Goal: Task Accomplishment & Management: Use online tool/utility

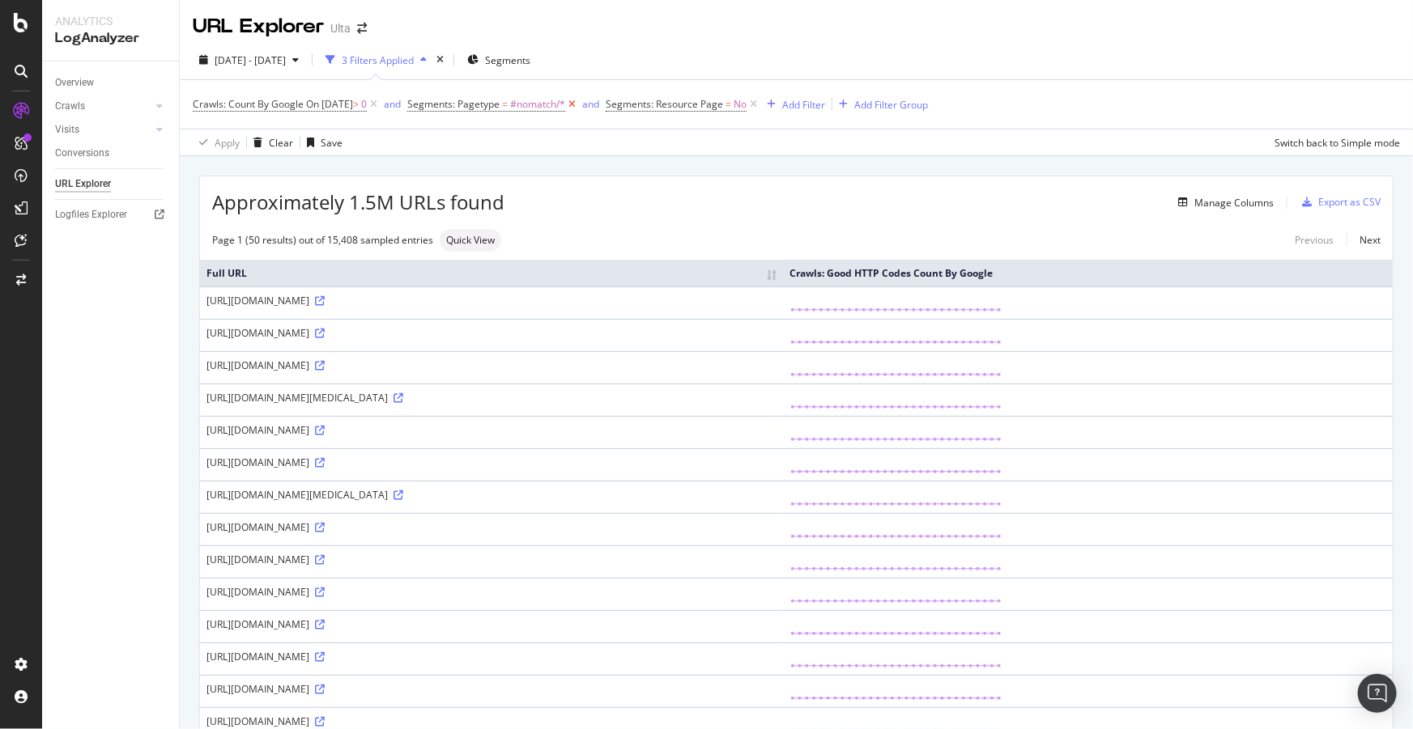
click at [579, 105] on icon at bounding box center [572, 104] width 14 height 16
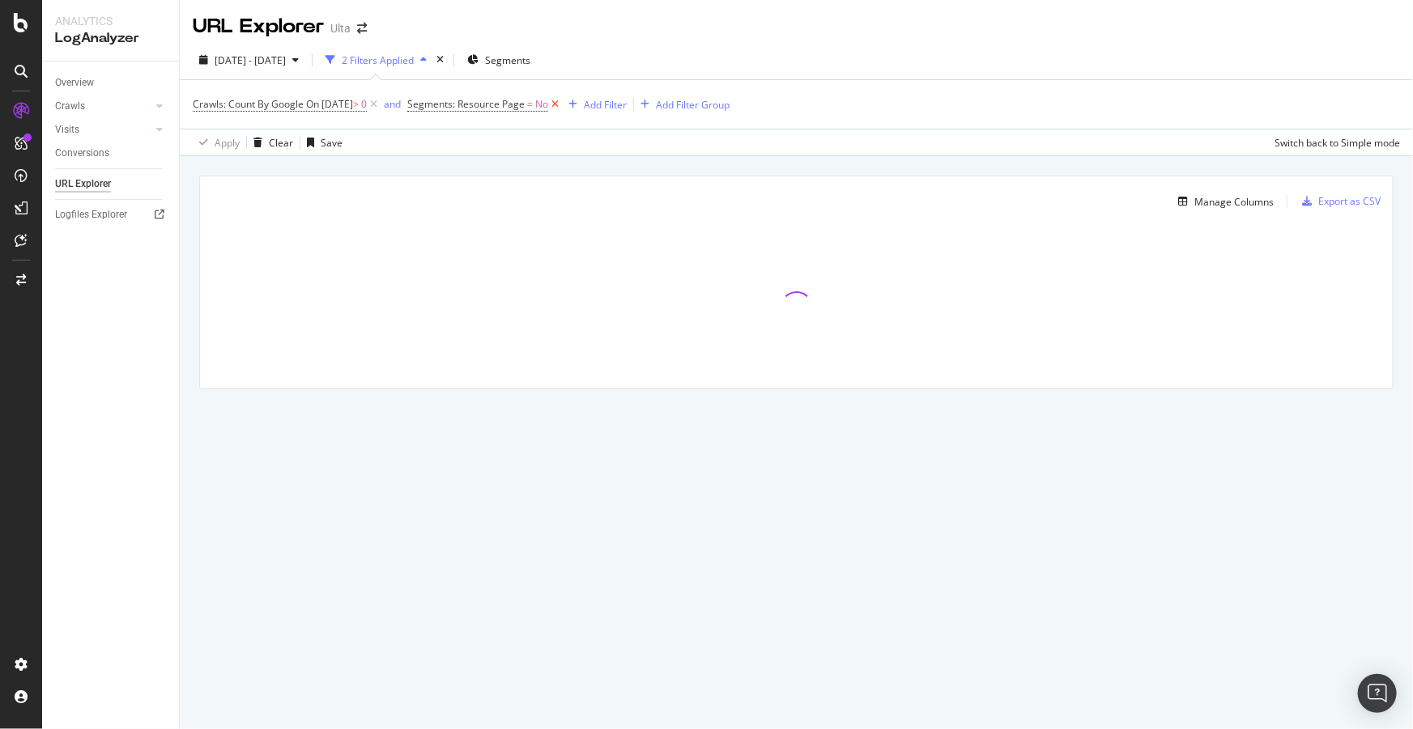
click at [562, 103] on icon at bounding box center [555, 104] width 14 height 16
click at [467, 99] on div "Add Filter Add Filter Group" at bounding box center [464, 104] width 168 height 19
click at [445, 102] on div "Add Filter" at bounding box center [423, 105] width 43 height 14
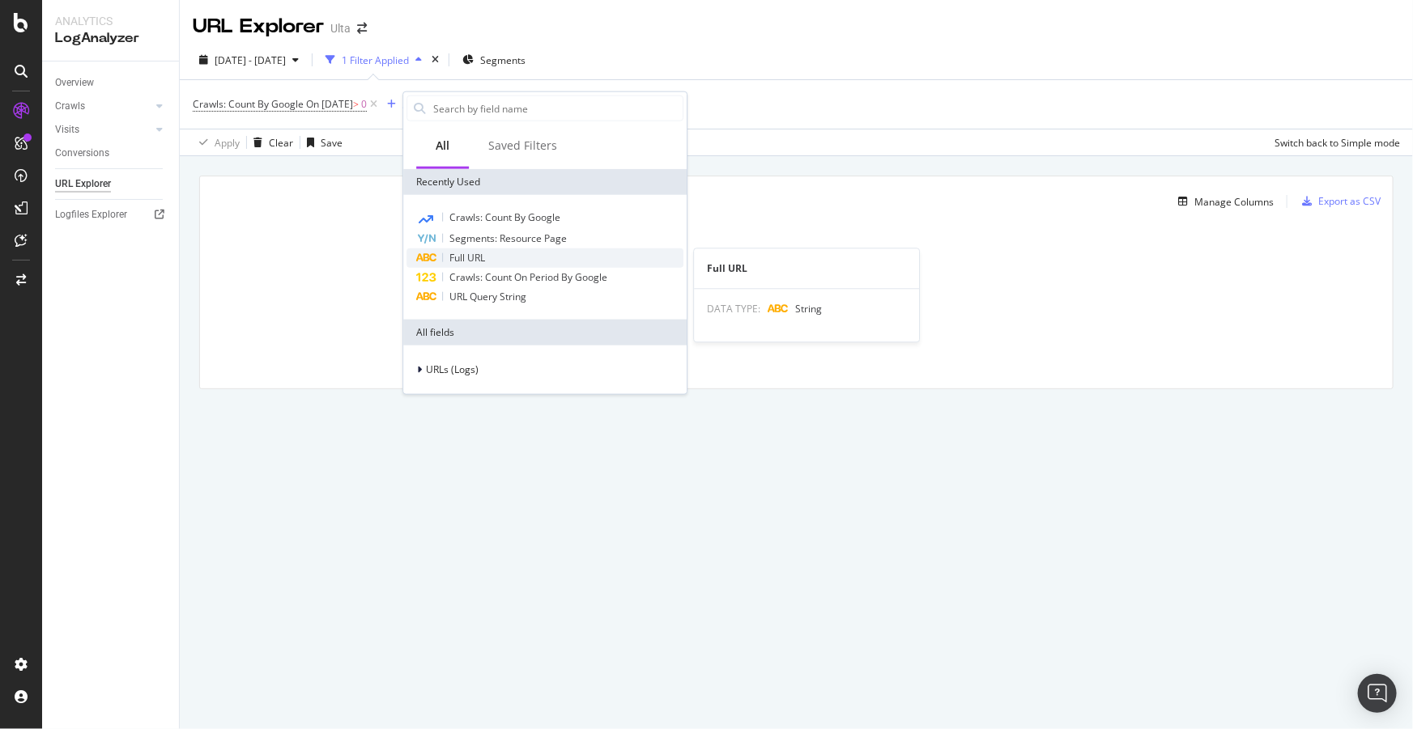
click at [489, 255] on div "Full URL" at bounding box center [544, 258] width 277 height 19
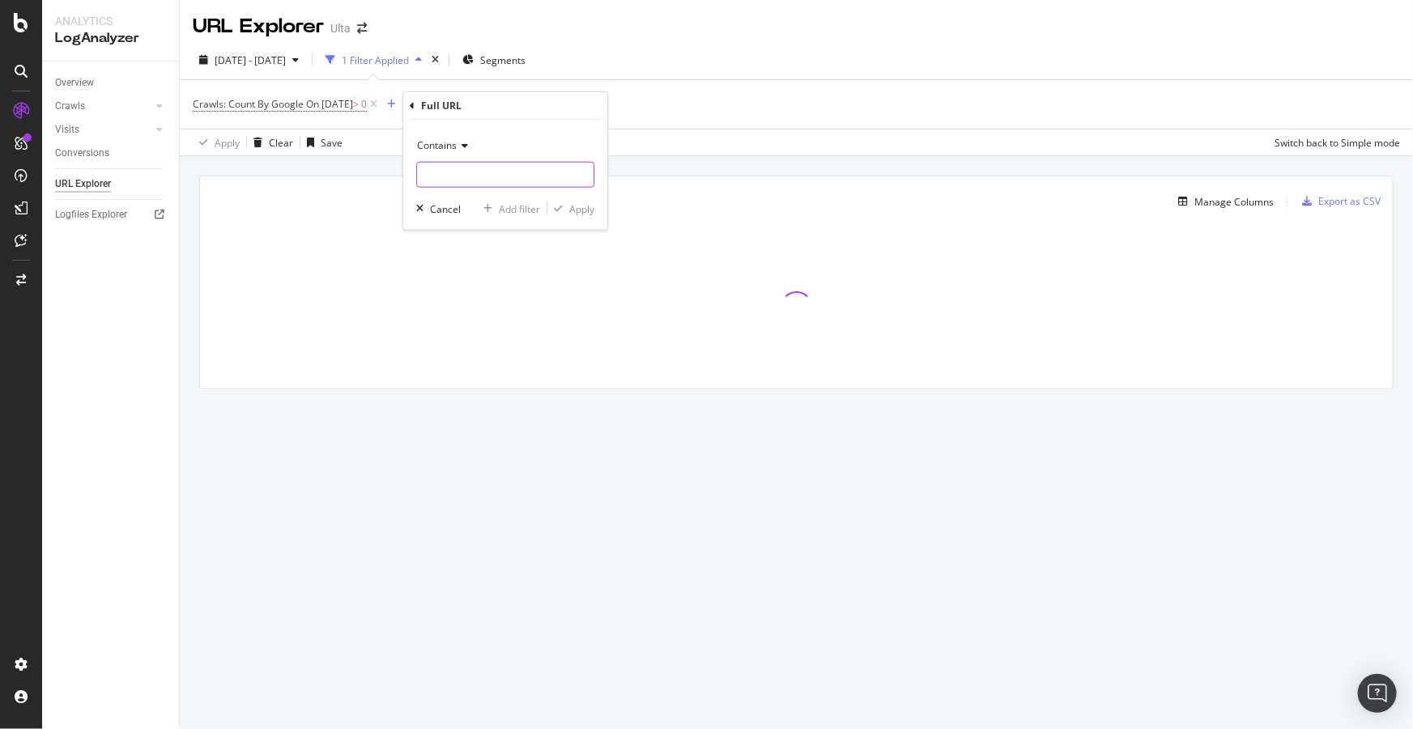
click at [453, 170] on input "text" at bounding box center [505, 175] width 176 height 26
paste input "item_group_id"
type input "item_group_id"
click at [586, 210] on div "Apply" at bounding box center [581, 209] width 25 height 14
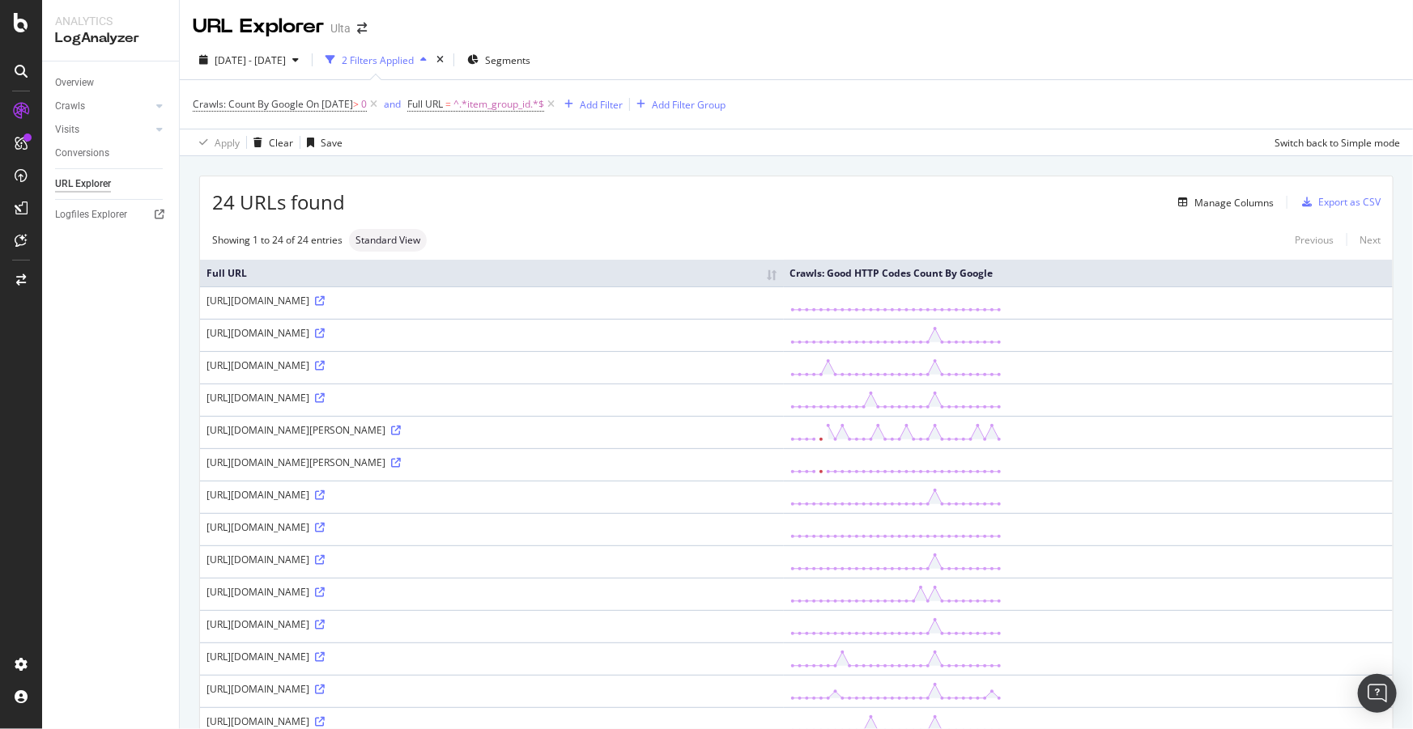
click at [777, 333] on div "https://www.ulta.com/p/4-in-1-correcting-primer-redness-reducer-xlsImpprod18931…" at bounding box center [491, 333] width 571 height 14
copy div "productId"
click at [96, 239] on div "SpeedWorkers" at bounding box center [96, 244] width 72 height 16
click at [494, 110] on span "^.*item_group_id.*$" at bounding box center [498, 104] width 91 height 23
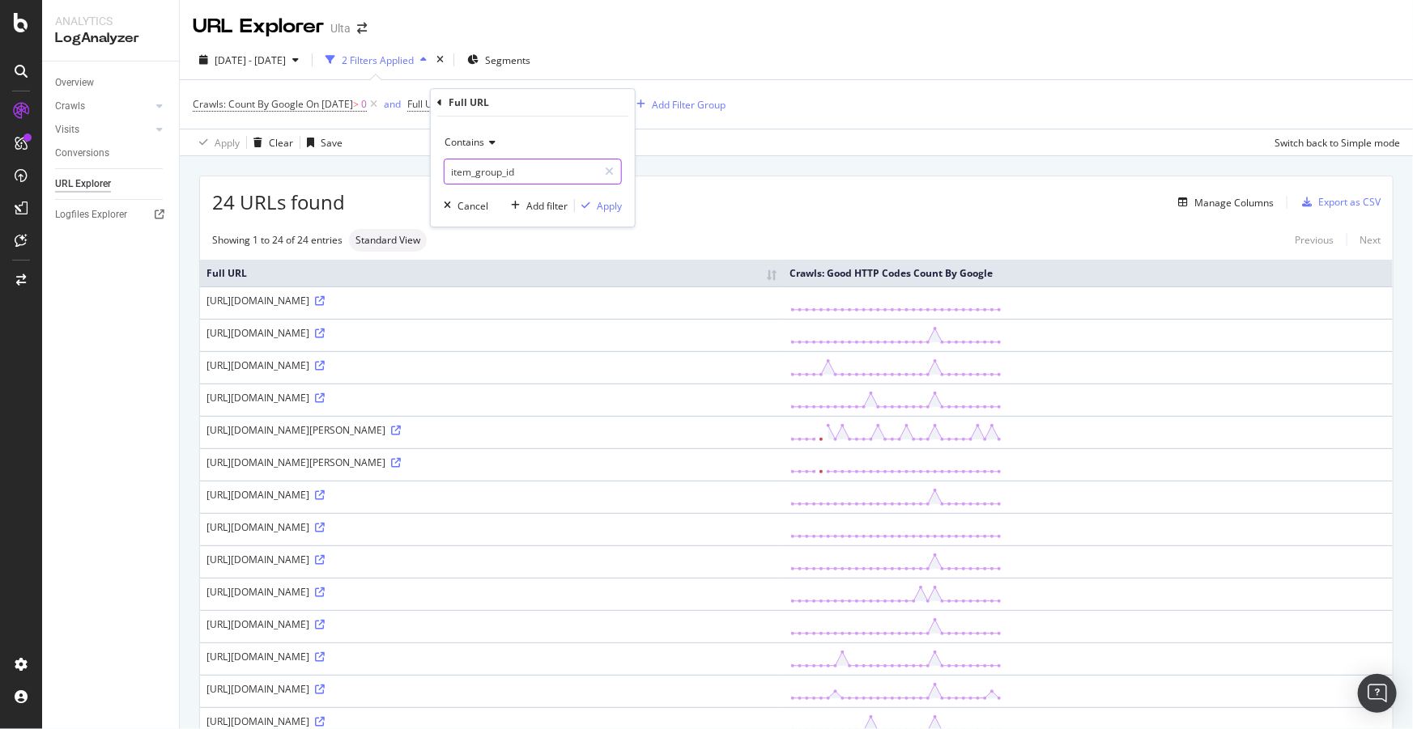
click at [527, 172] on input "item_group_id" at bounding box center [520, 172] width 153 height 26
type input "cart"
click at [604, 209] on div "Apply" at bounding box center [609, 206] width 25 height 14
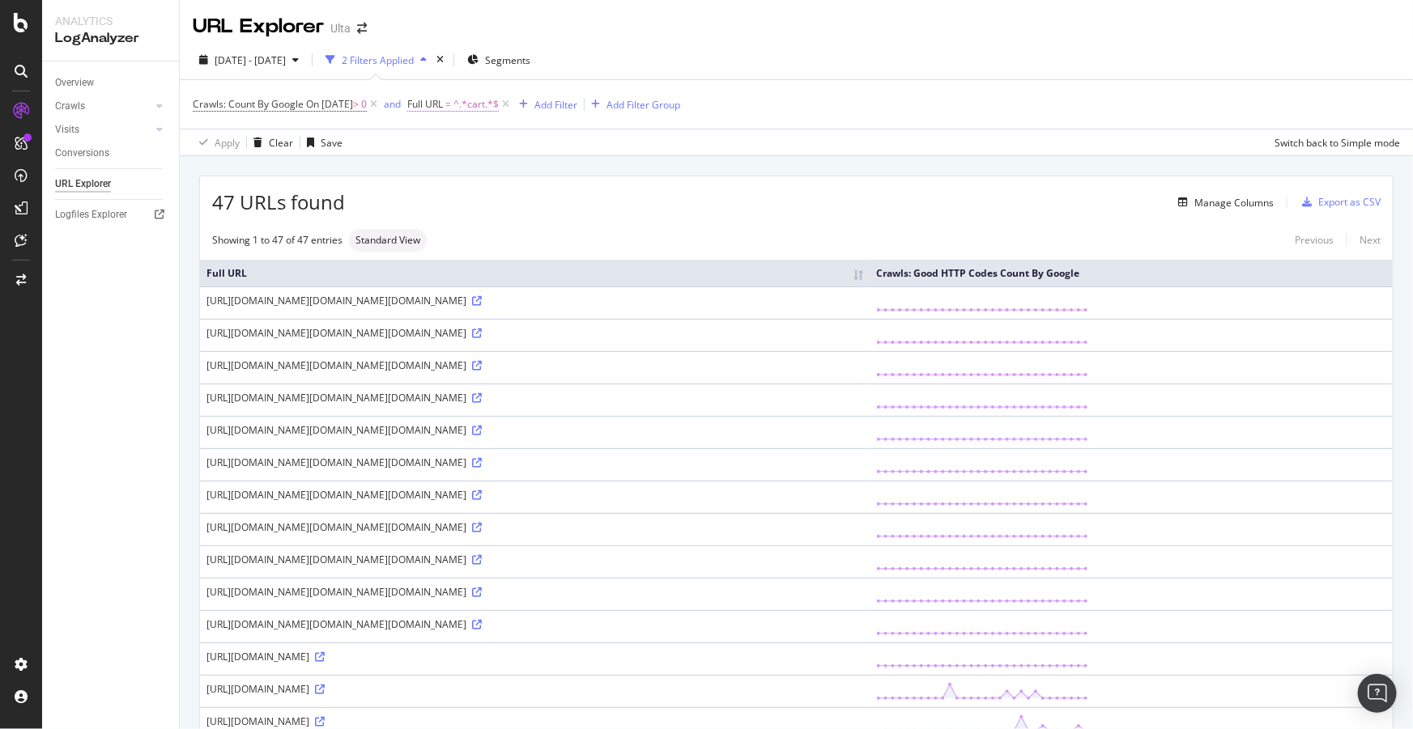
click at [491, 105] on span "^.*cart.*$" at bounding box center [475, 104] width 45 height 23
click at [502, 166] on input "cart" at bounding box center [520, 172] width 153 height 26
paste input "https://www.ulta.com/bag"
type input "https://www.ulta.com/bag"
click at [601, 206] on div "Apply" at bounding box center [609, 206] width 25 height 14
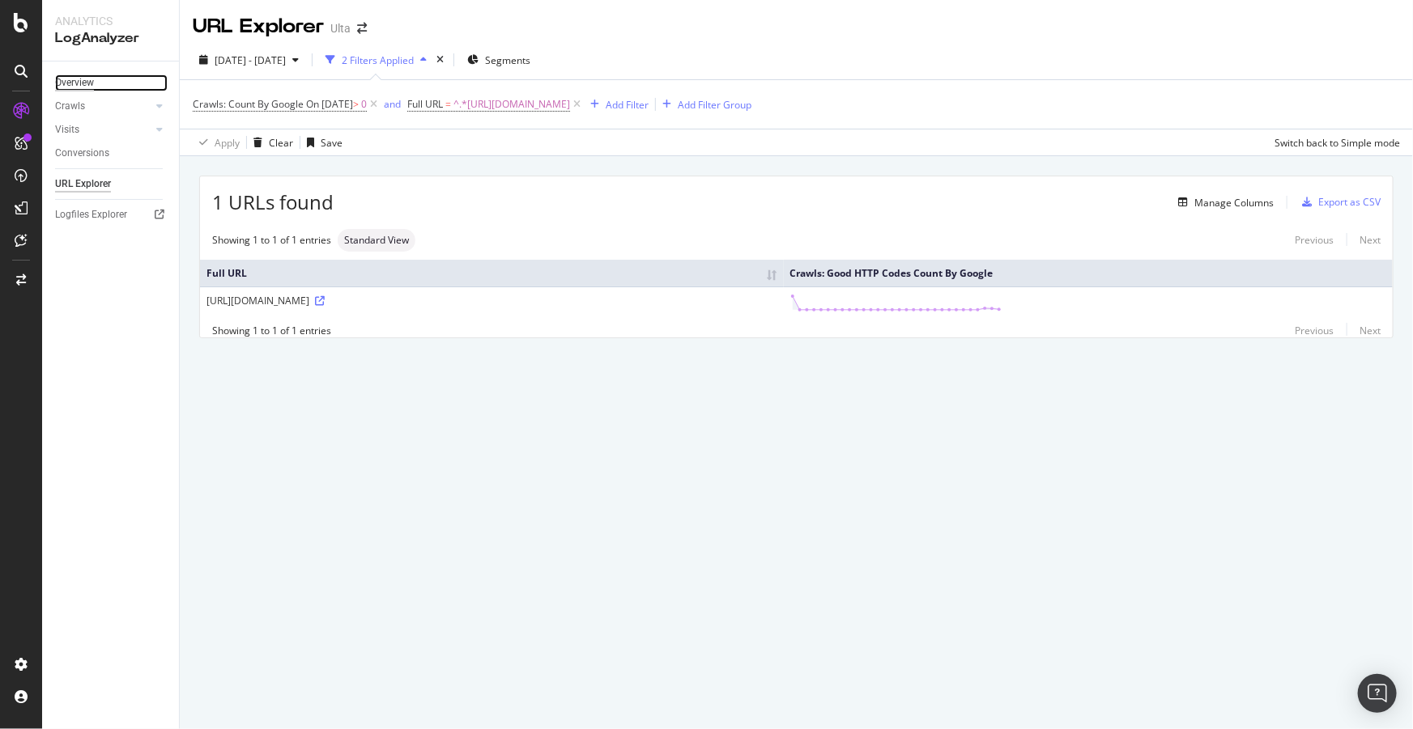
click at [78, 74] on div "Overview" at bounding box center [74, 82] width 39 height 17
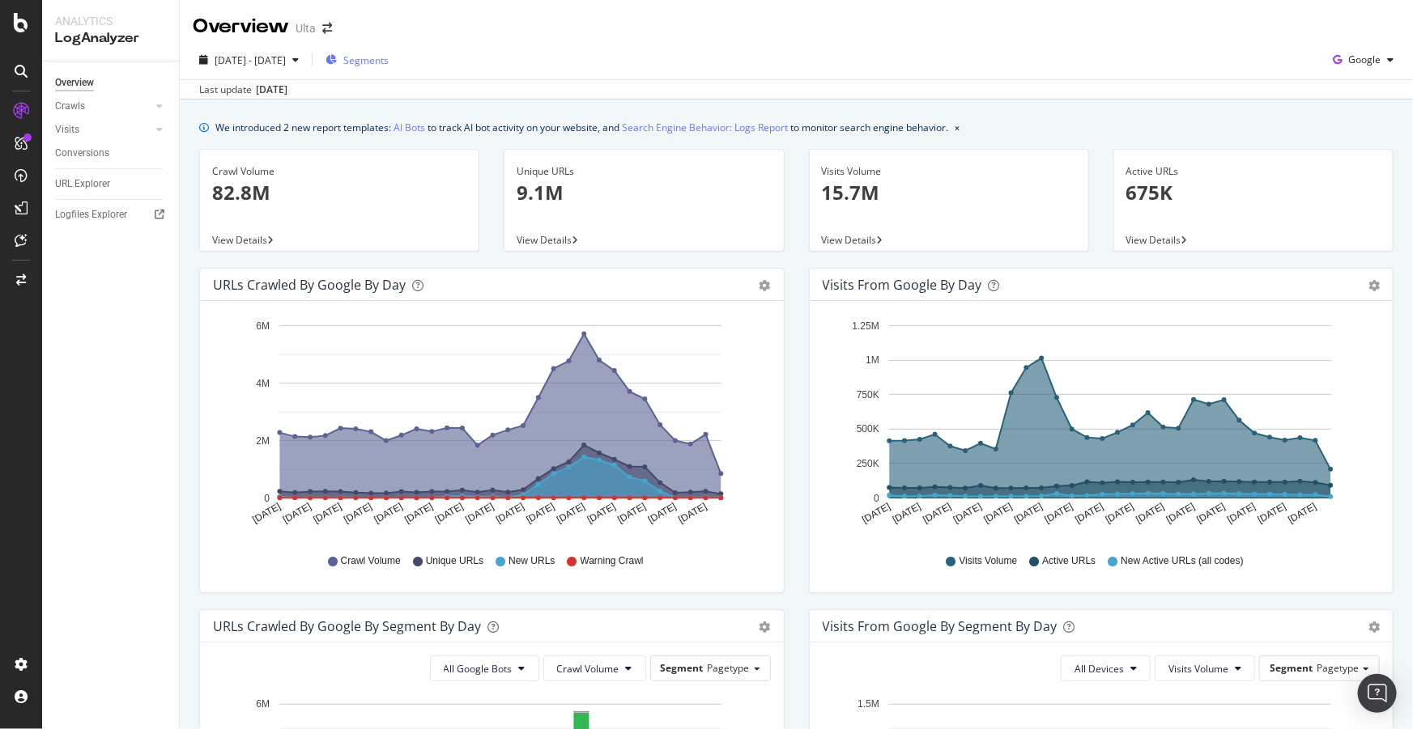
click at [389, 60] on span "Segments" at bounding box center [365, 60] width 45 height 14
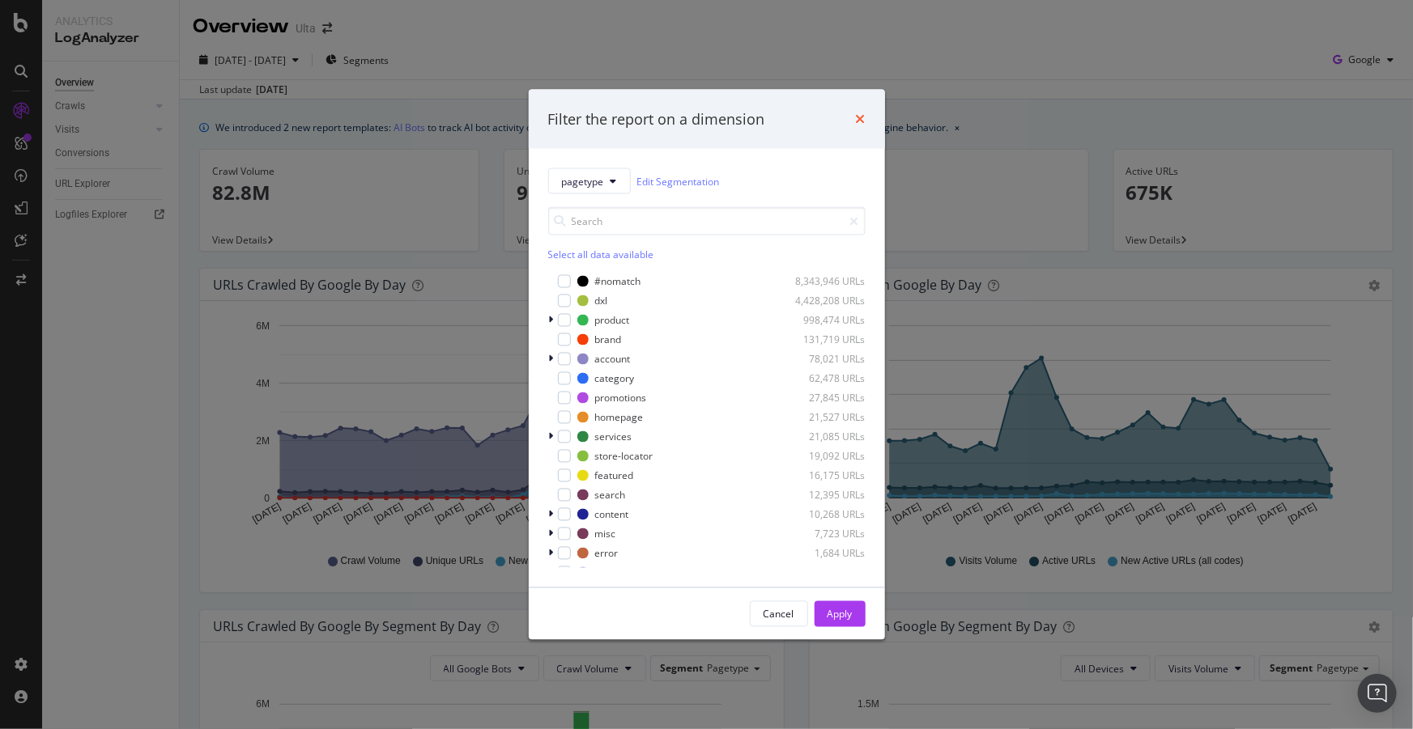
click at [864, 113] on icon "times" at bounding box center [861, 119] width 10 height 13
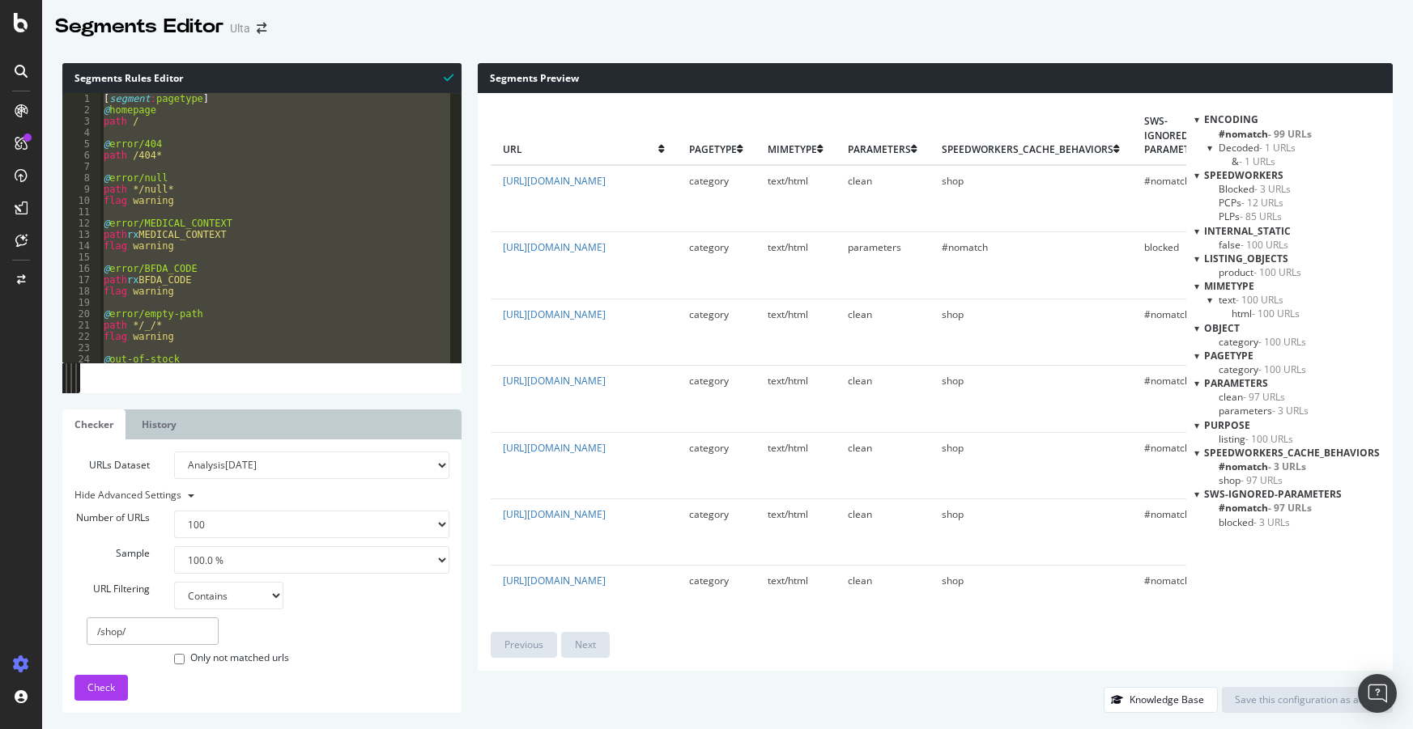
select select "100"
select select "contains"
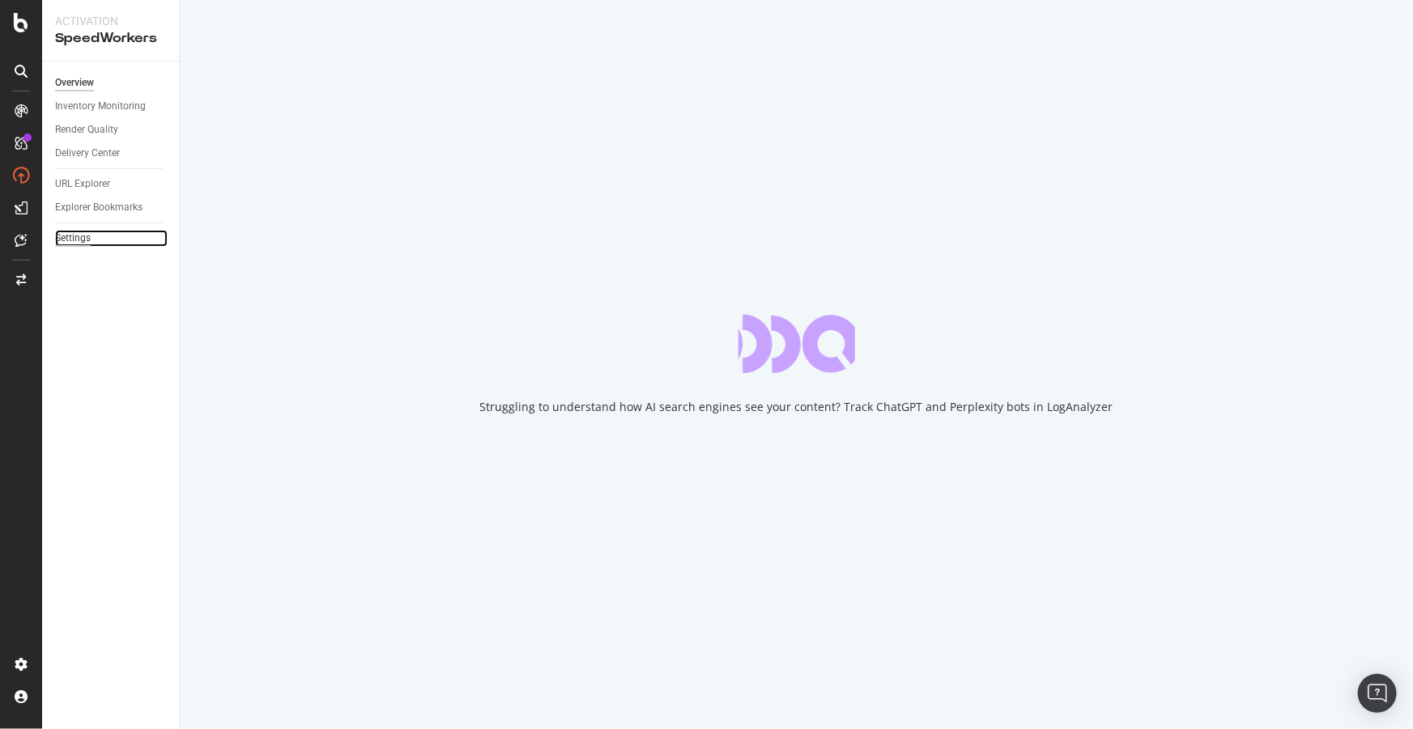
click at [86, 237] on div "Settings" at bounding box center [73, 238] width 36 height 17
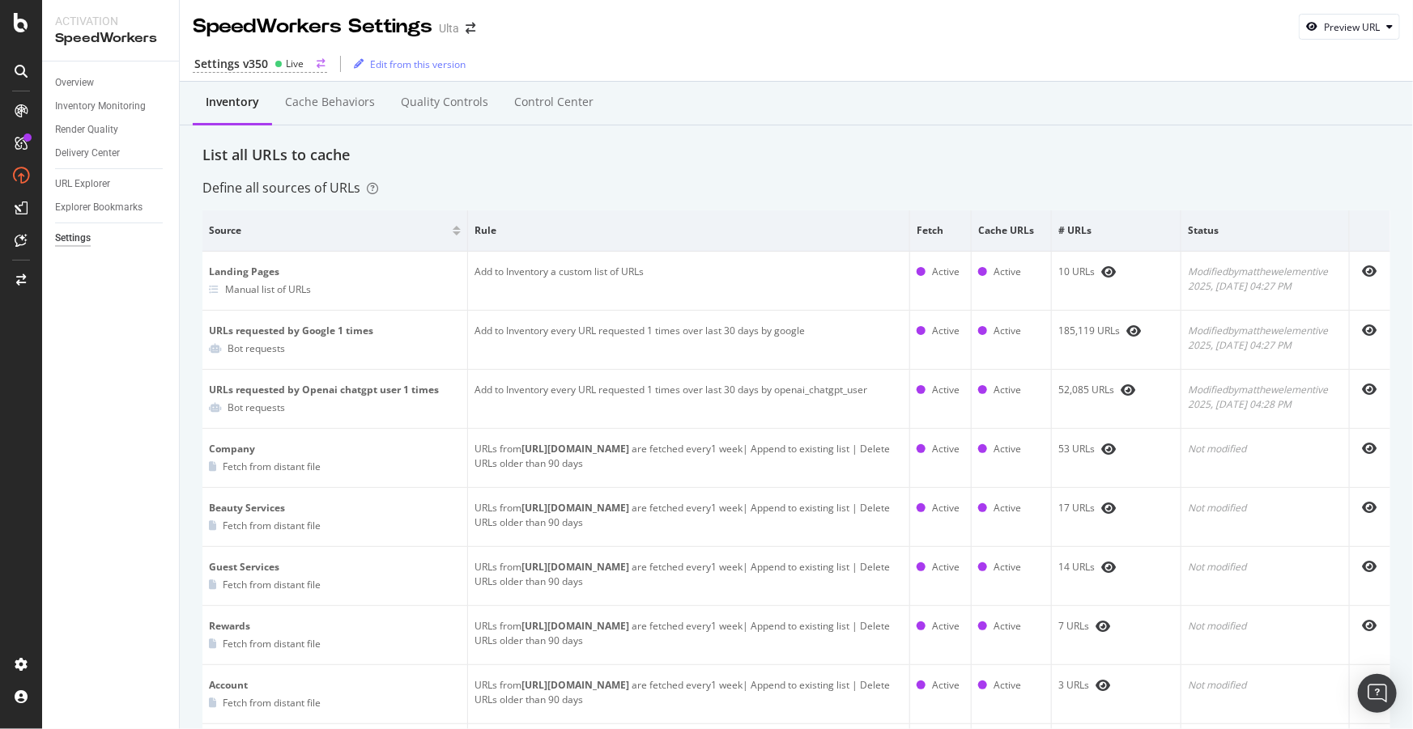
click at [243, 60] on div "Settings v350" at bounding box center [231, 64] width 74 height 16
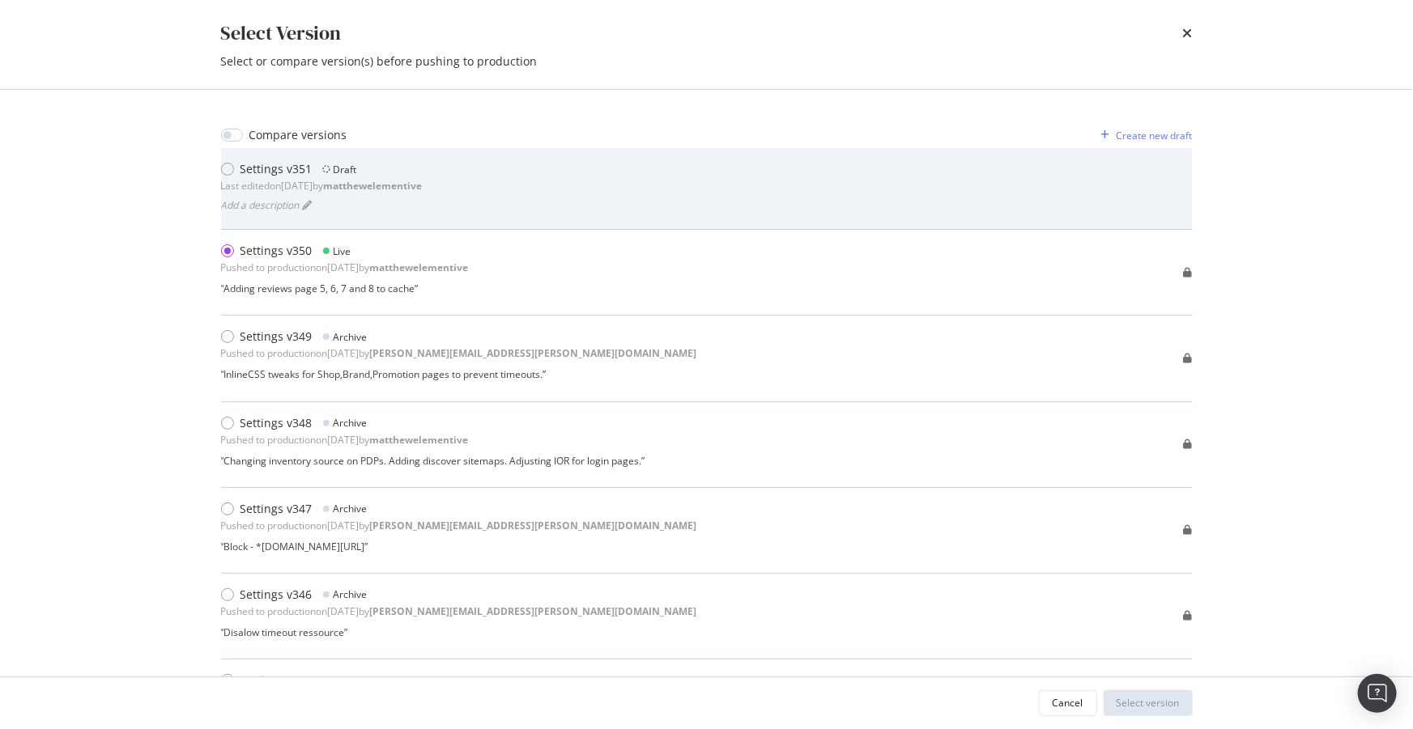
click at [406, 201] on div "Add a description" at bounding box center [322, 204] width 202 height 23
click at [236, 173] on div "modal" at bounding box center [230, 169] width 19 height 16
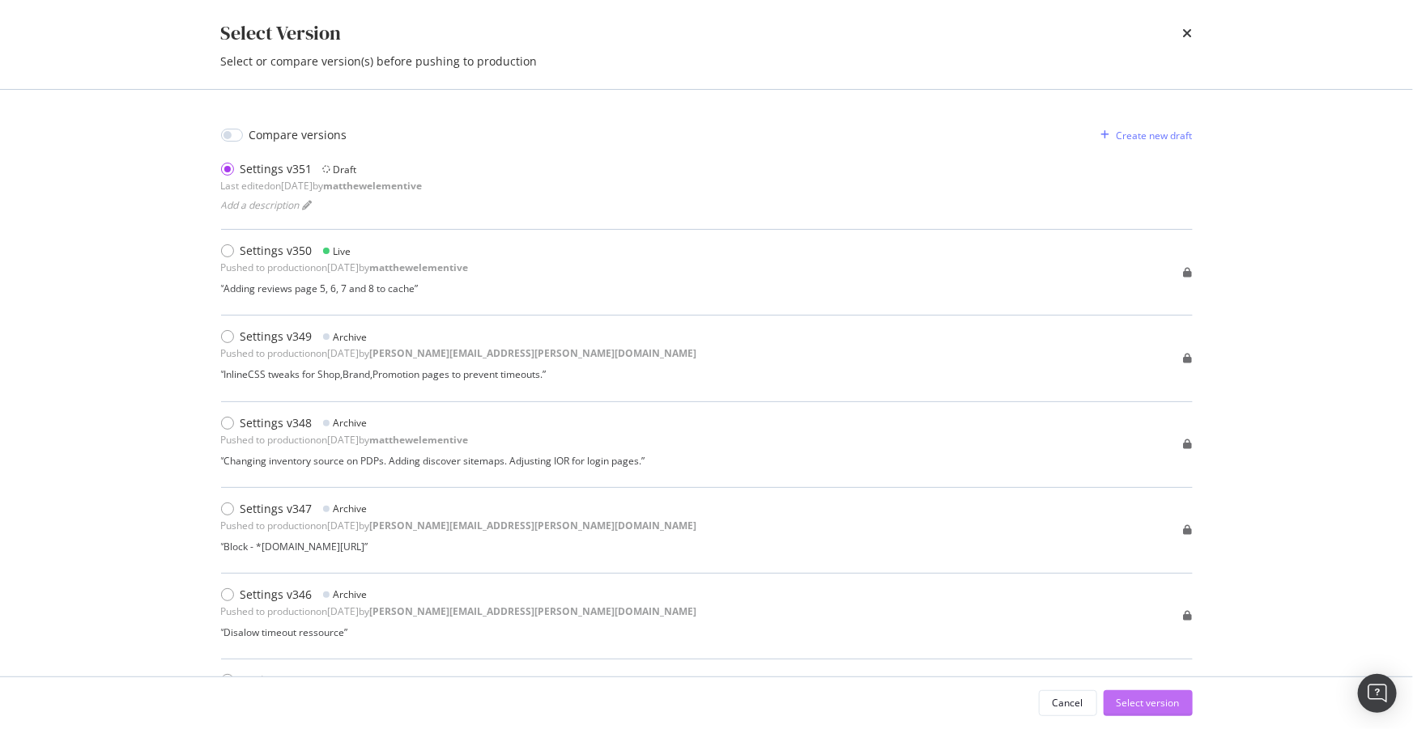
click at [1141, 697] on div "Select version" at bounding box center [1147, 703] width 63 height 14
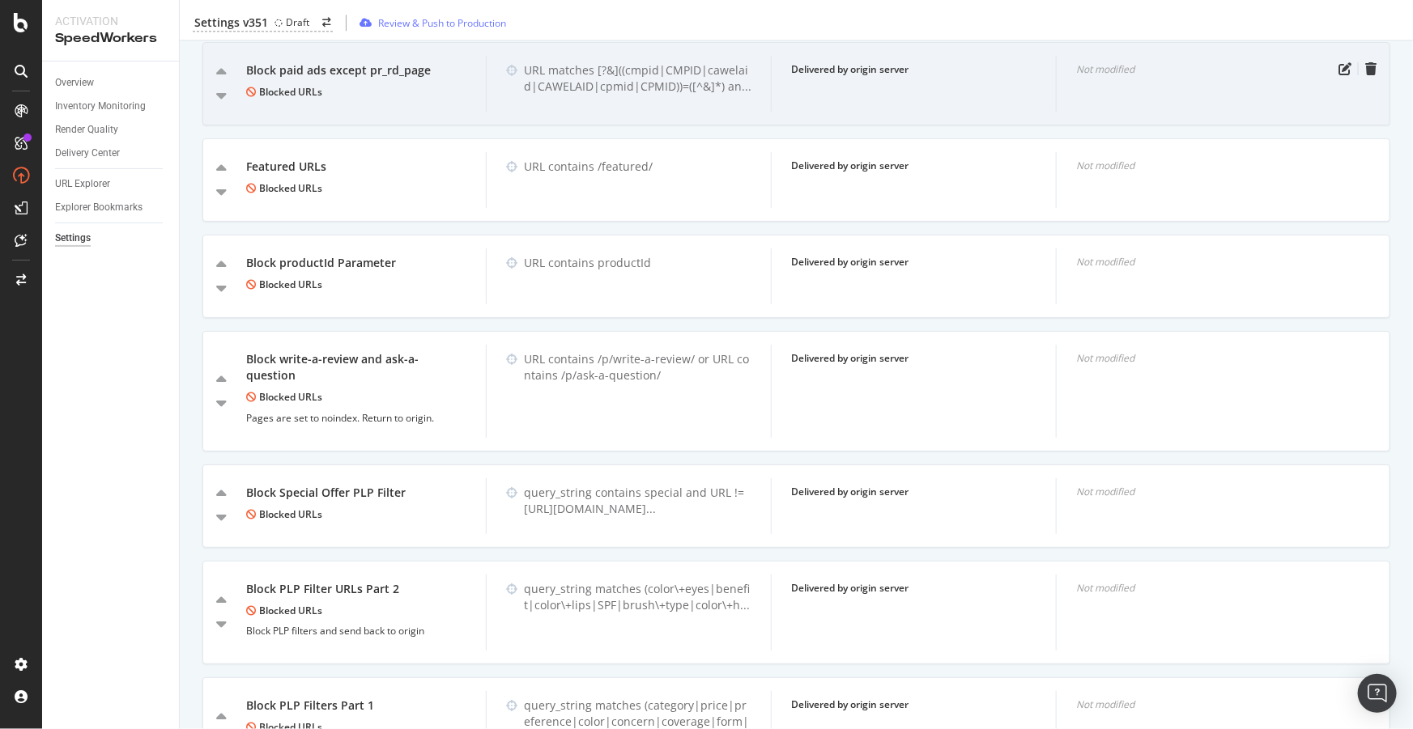
scroll to position [2134, 0]
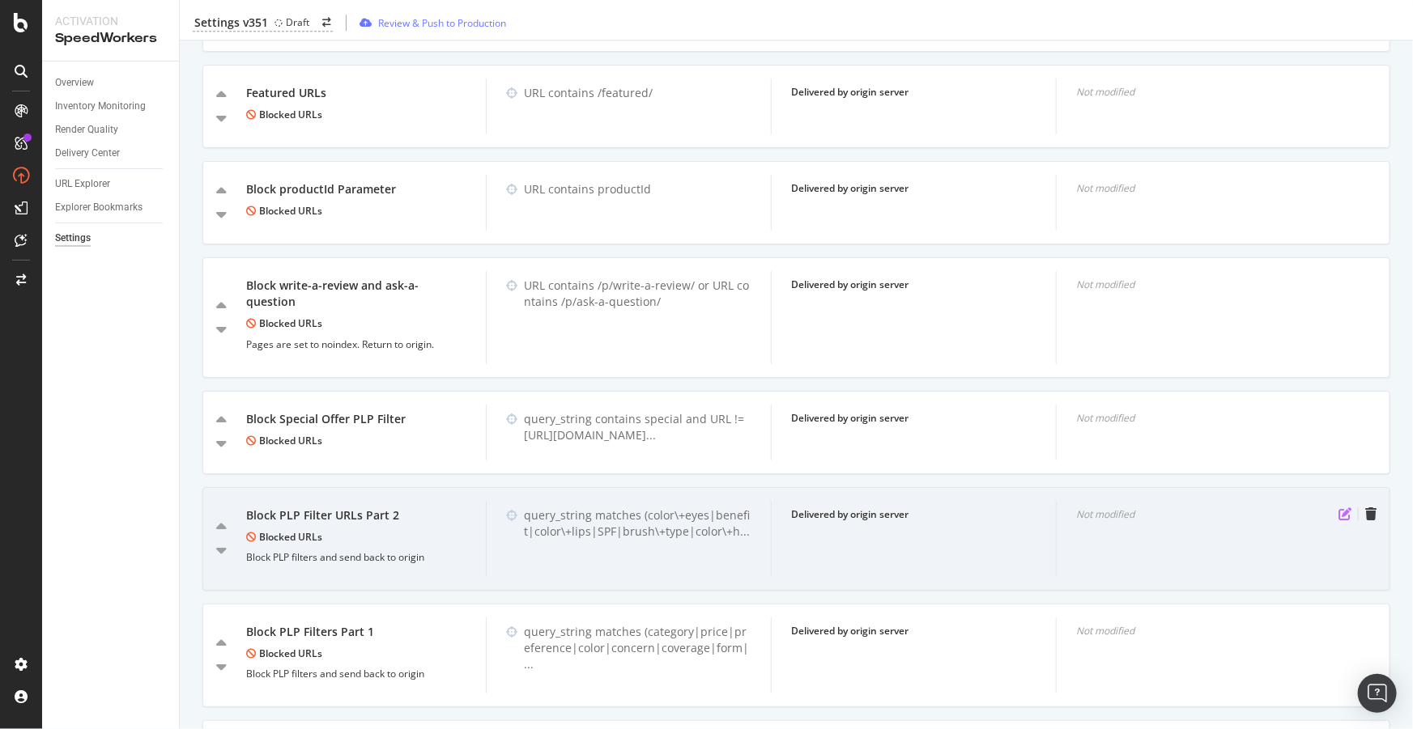
click at [1338, 508] on icon "pen-to-square" at bounding box center [1344, 514] width 13 height 13
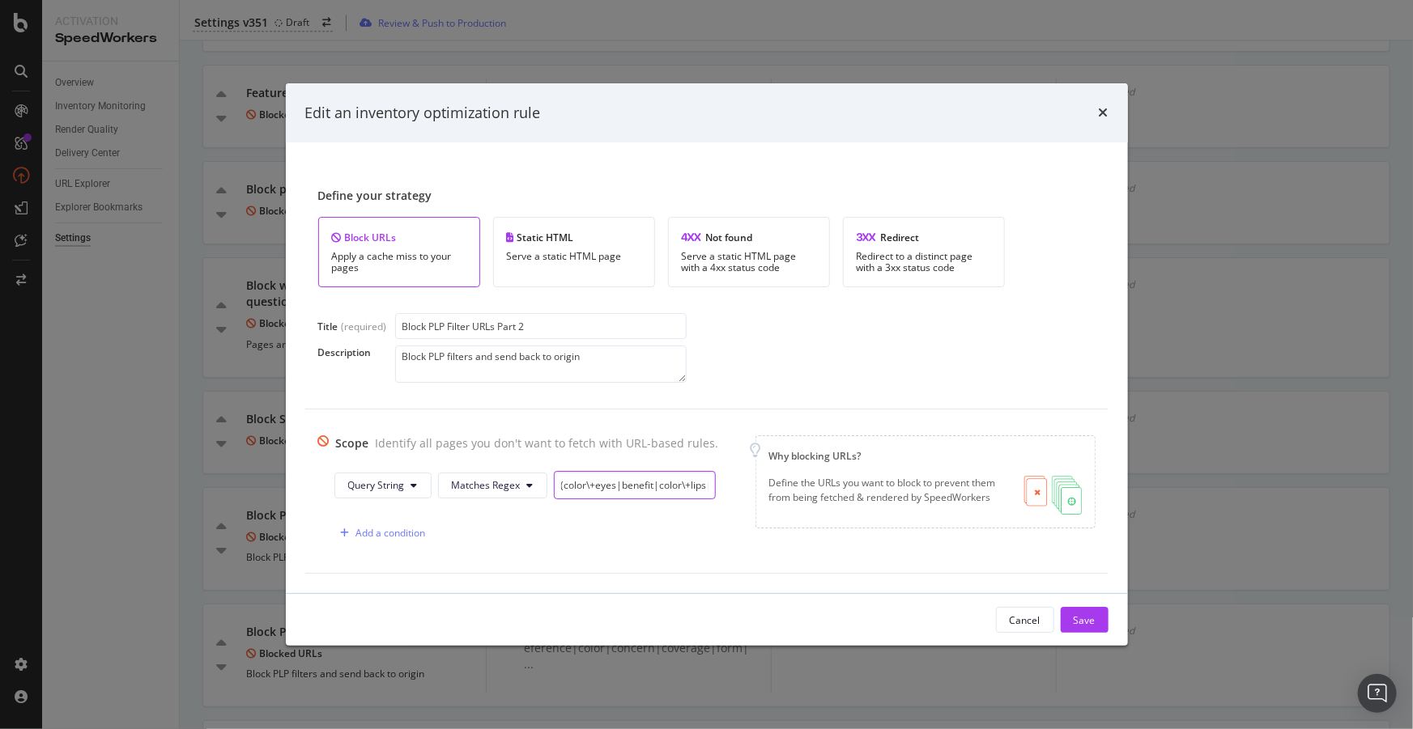
click at [652, 481] on input "(color\+eyes|benefit|color\+lips|SPF|brush\+type|color\+hair|hair\+brush\+shape…" at bounding box center [635, 485] width 162 height 28
click at [1016, 625] on div "Cancel" at bounding box center [1024, 621] width 31 height 14
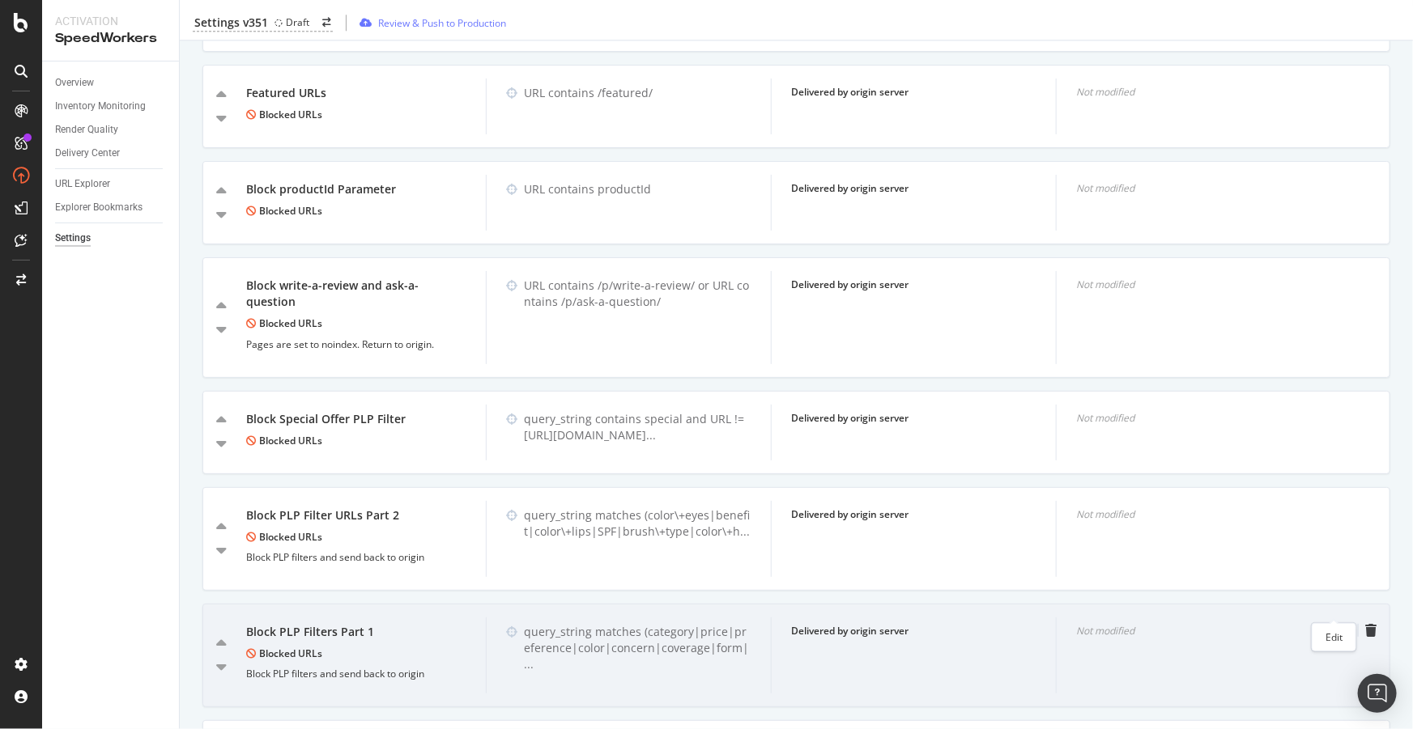
click at [1338, 624] on icon "pen-to-square" at bounding box center [1344, 630] width 13 height 13
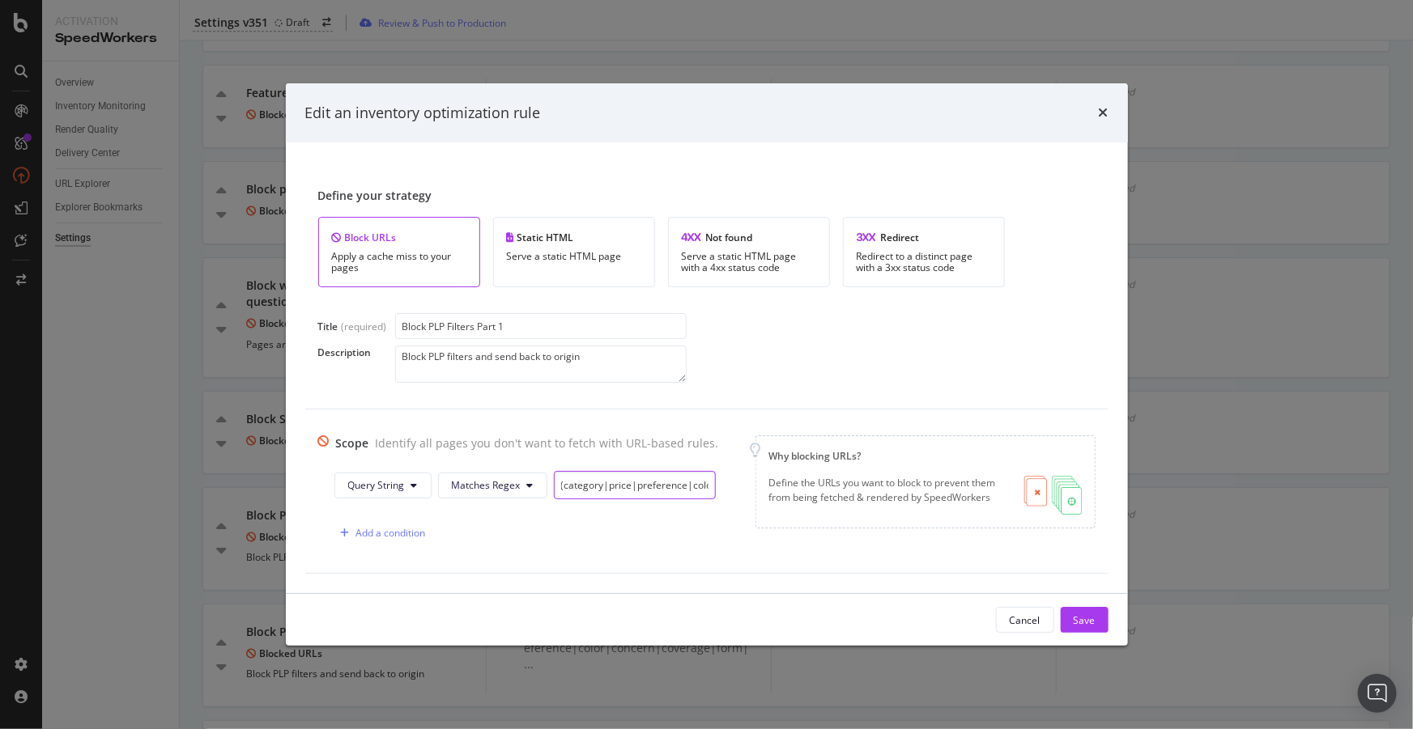
click at [626, 475] on input "(category|price|preference|color|concern|coverage|form|purpose|skin\+type|fragr…" at bounding box center [635, 485] width 162 height 28
click at [661, 486] on input "(category|price|preference|color|concern|coverage|form|purpose|skin\+type|fragr…" at bounding box center [635, 485] width 162 height 28
paste input "special\+offer"
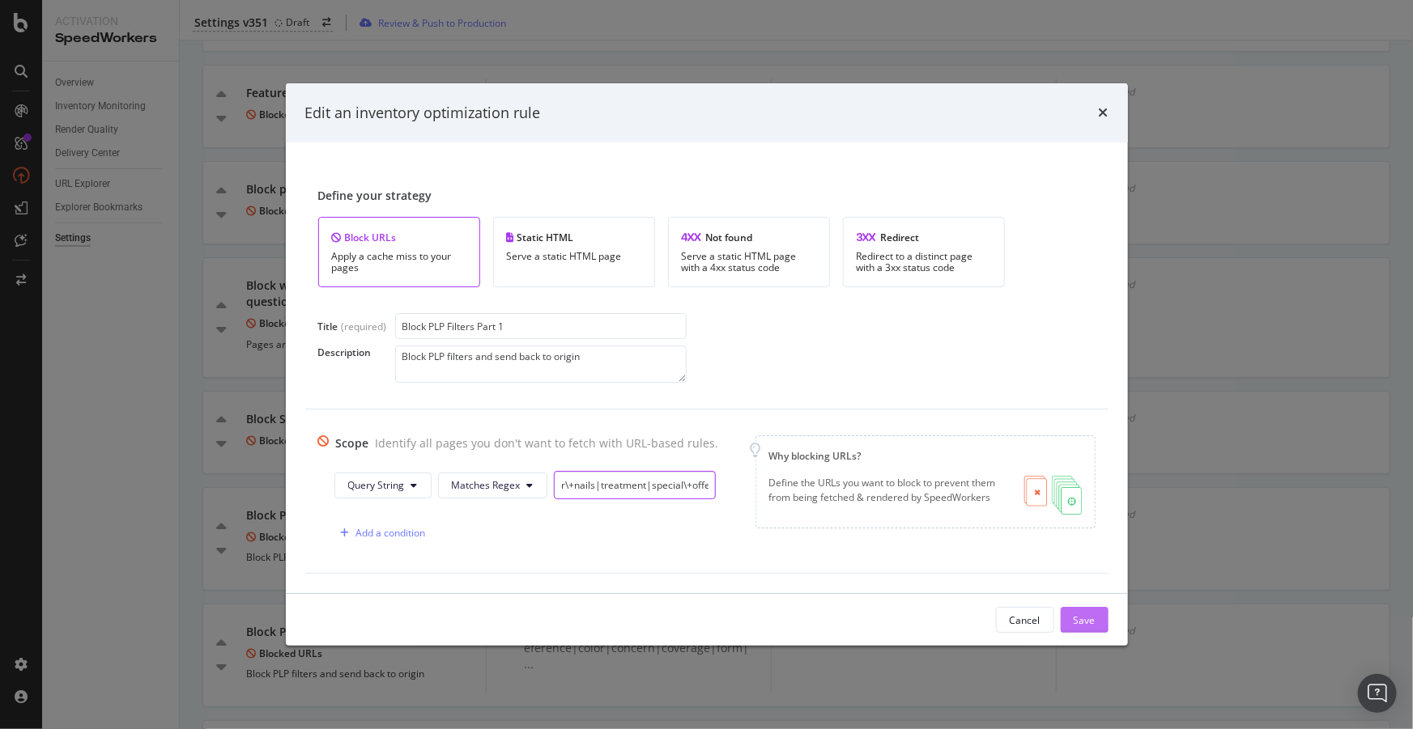
type input "(category|price|preference|color|concern|coverage|form|purpose|skin\+type|fragr…"
click at [1086, 618] on div "Save" at bounding box center [1084, 621] width 22 height 14
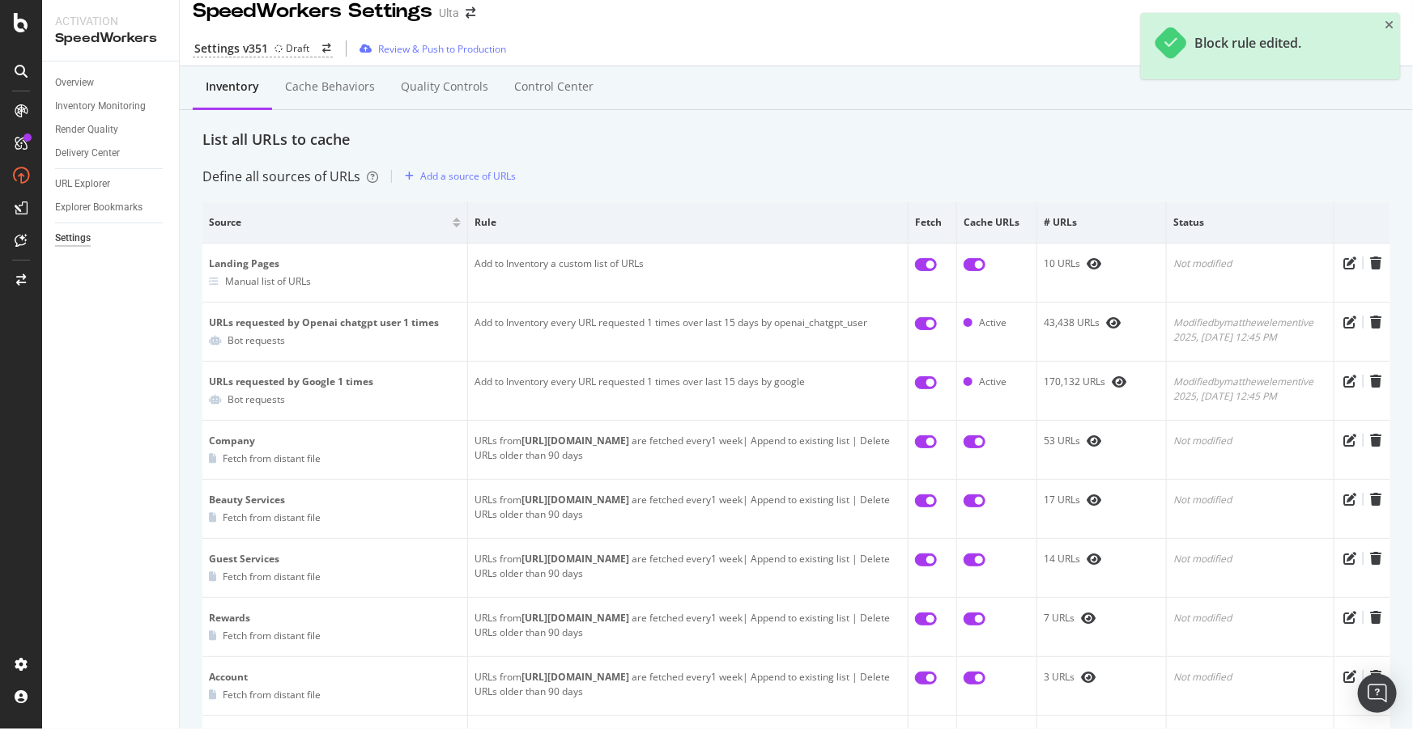
scroll to position [0, 0]
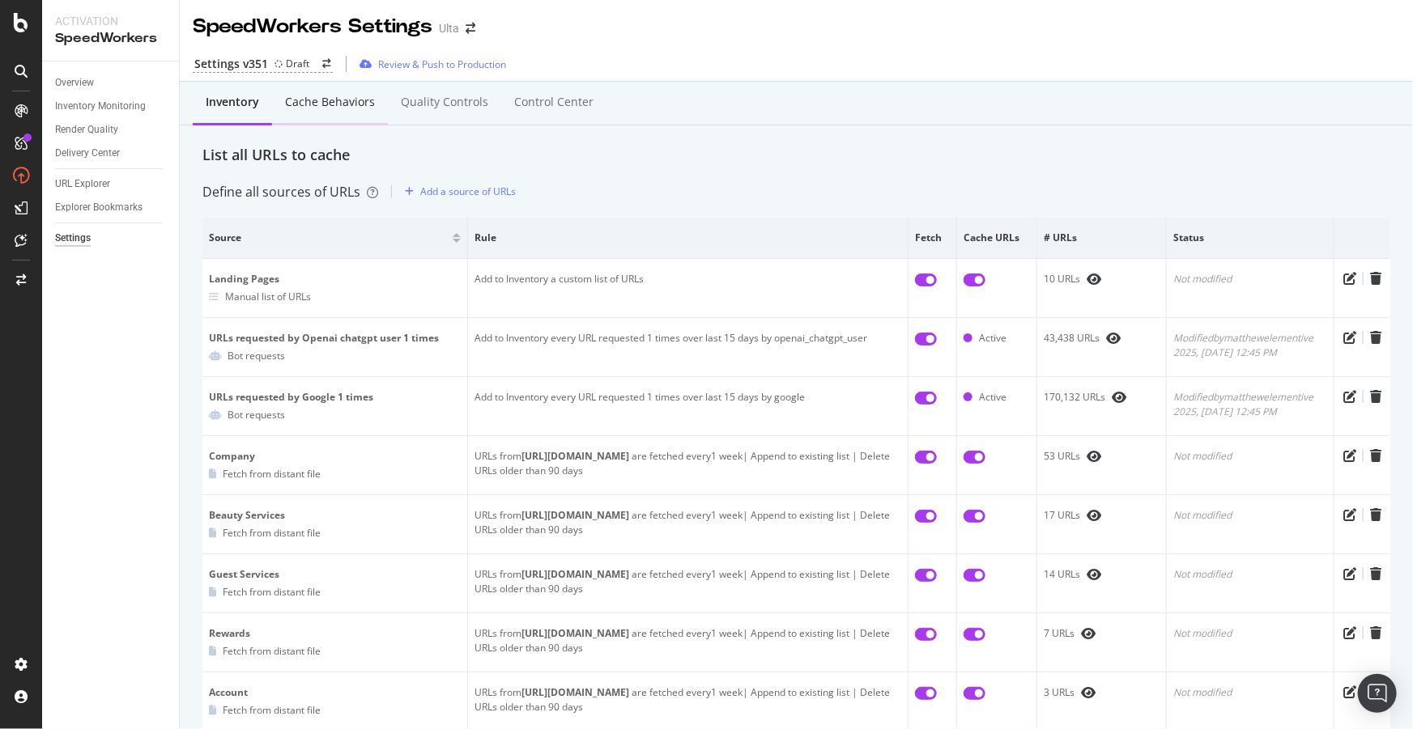
click at [323, 104] on div "Cache behaviors" at bounding box center [330, 102] width 90 height 16
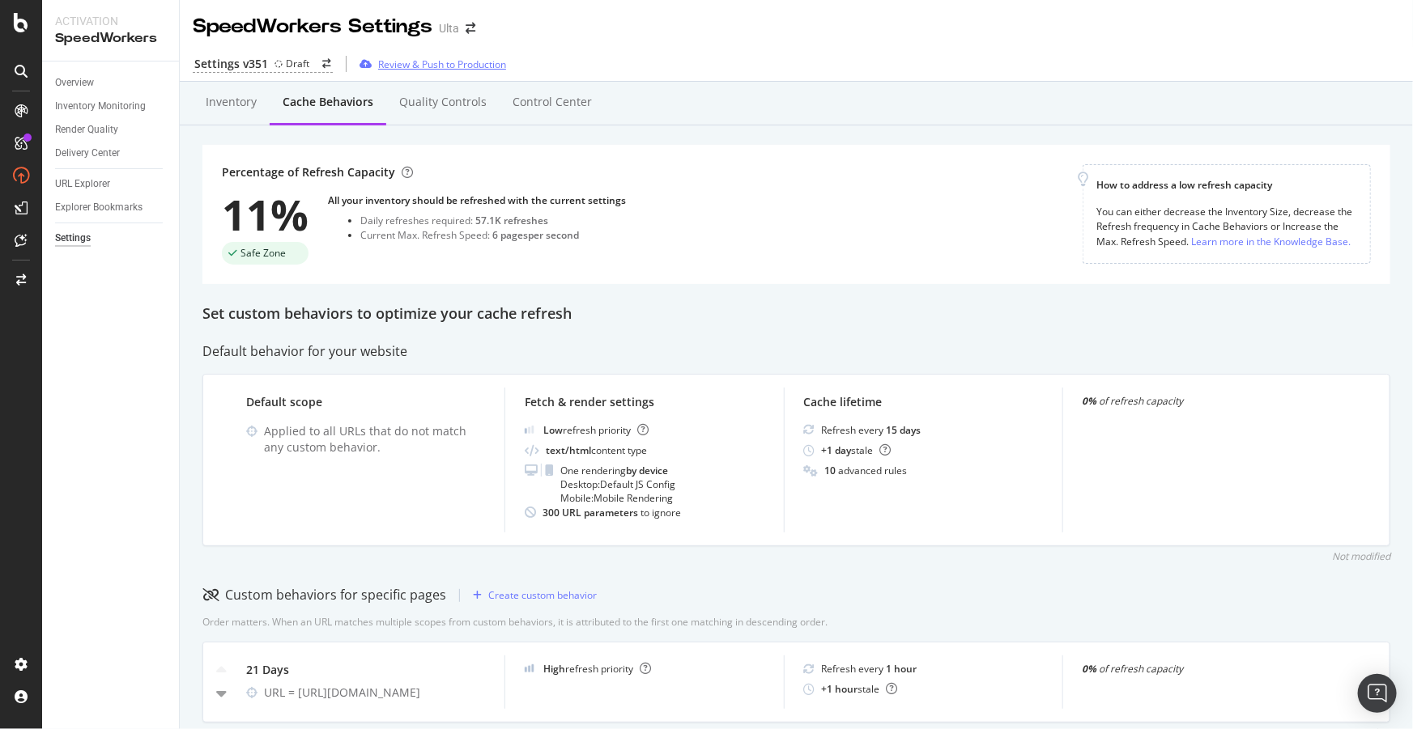
click at [460, 62] on div "Review & Push to Production" at bounding box center [442, 64] width 128 height 14
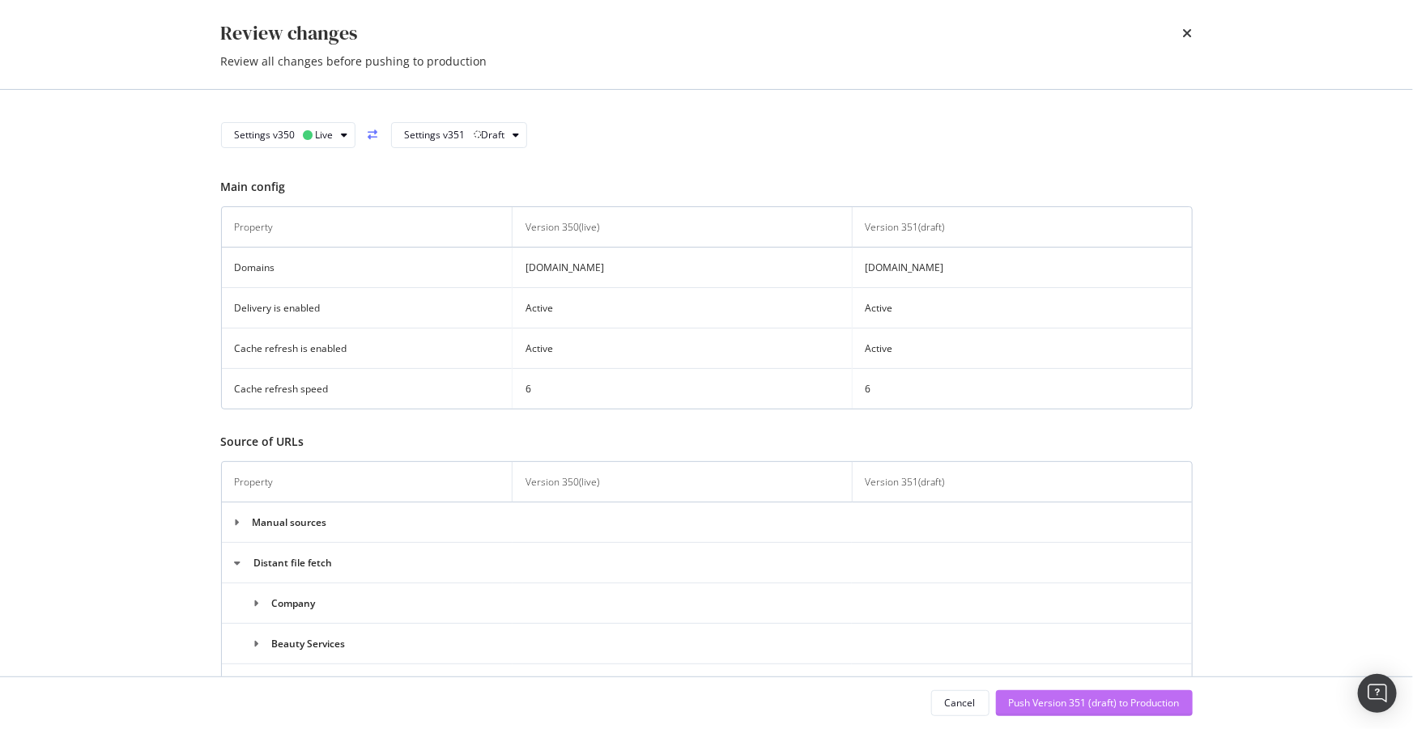
click at [1060, 702] on div "Push Version 351 (draft) to Production" at bounding box center [1094, 703] width 171 height 14
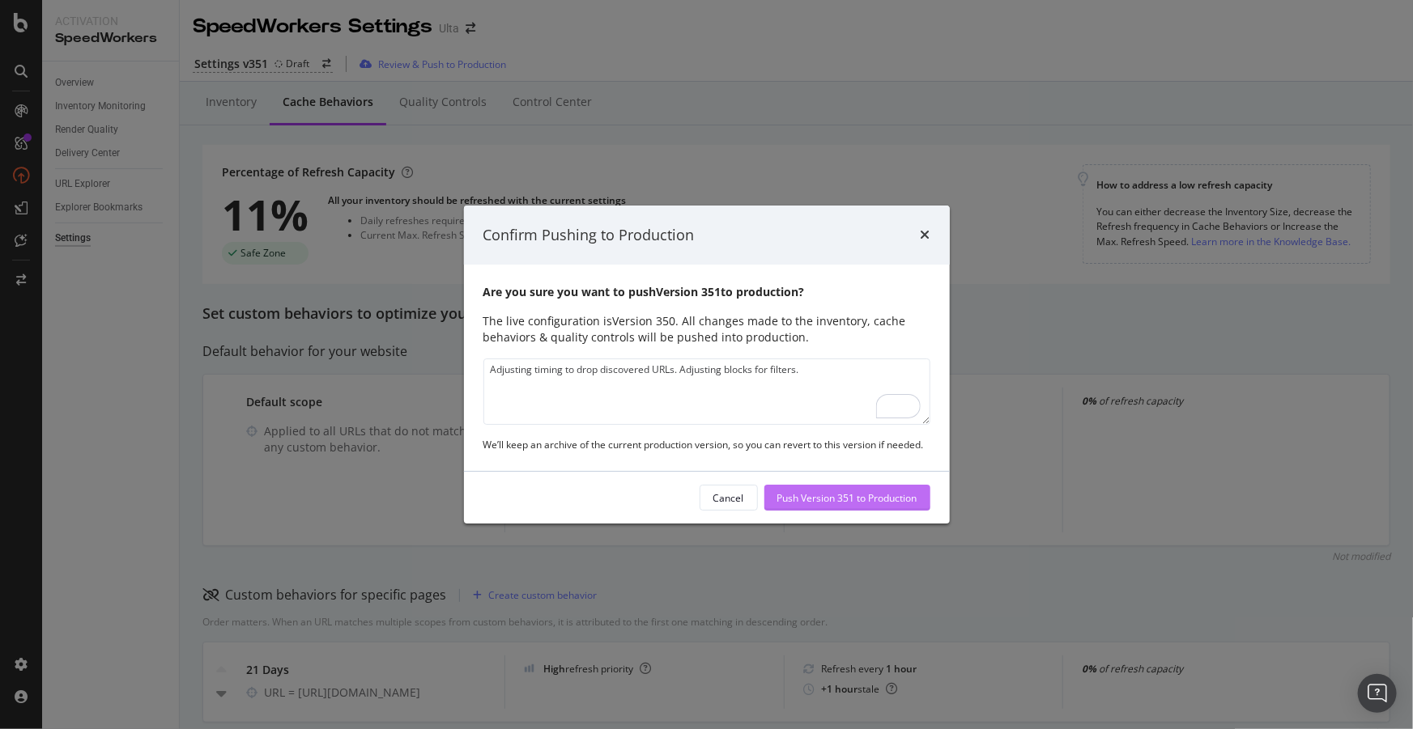
type textarea "Adjusting timing to drop discovered URLs. Adjusting blocks for filters."
click at [861, 500] on div "Push Version 351 to Production" at bounding box center [847, 498] width 140 height 14
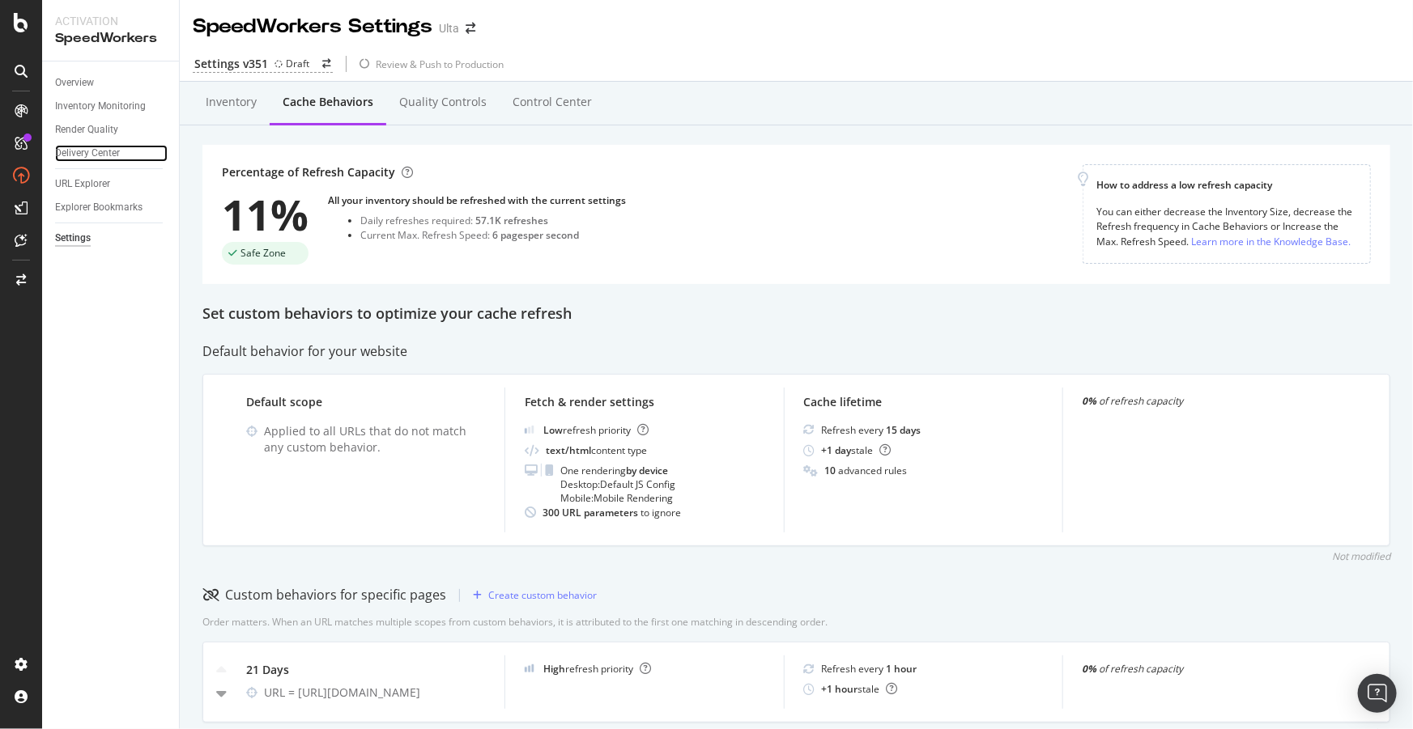
drag, startPoint x: 79, startPoint y: 154, endPoint x: 87, endPoint y: 162, distance: 11.4
click at [79, 154] on div "Delivery Center" at bounding box center [87, 153] width 65 height 17
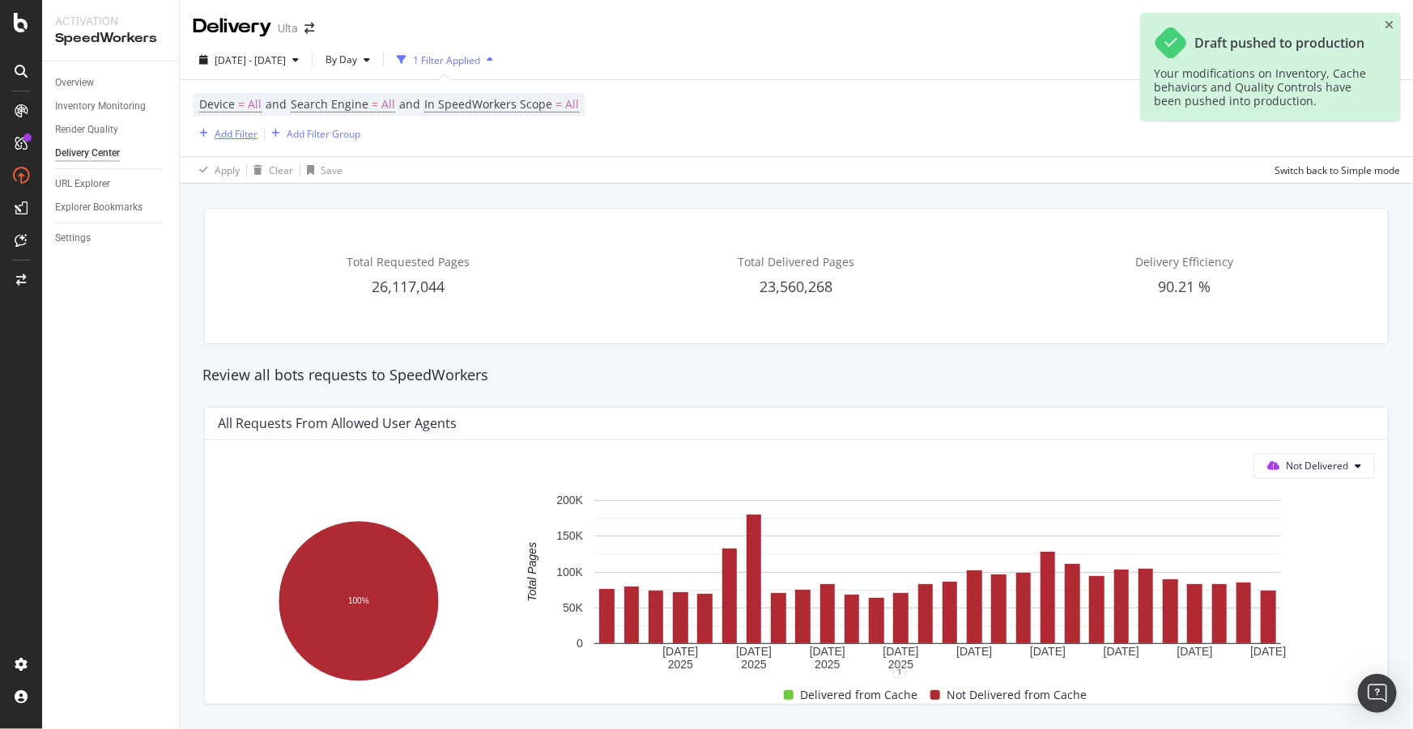
click at [232, 137] on div "Add Filter" at bounding box center [236, 134] width 43 height 14
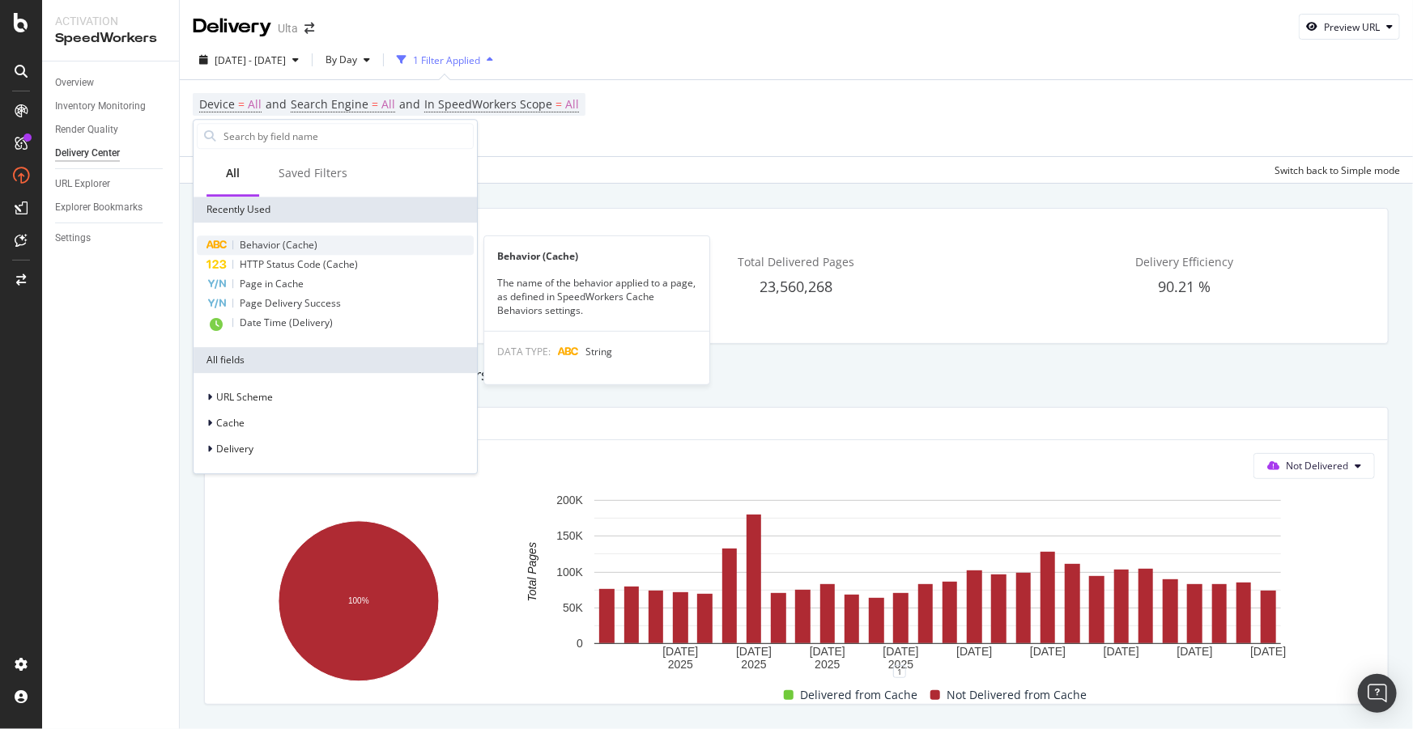
click at [278, 244] on span "Behavior (Cache)" at bounding box center [279, 245] width 78 height 14
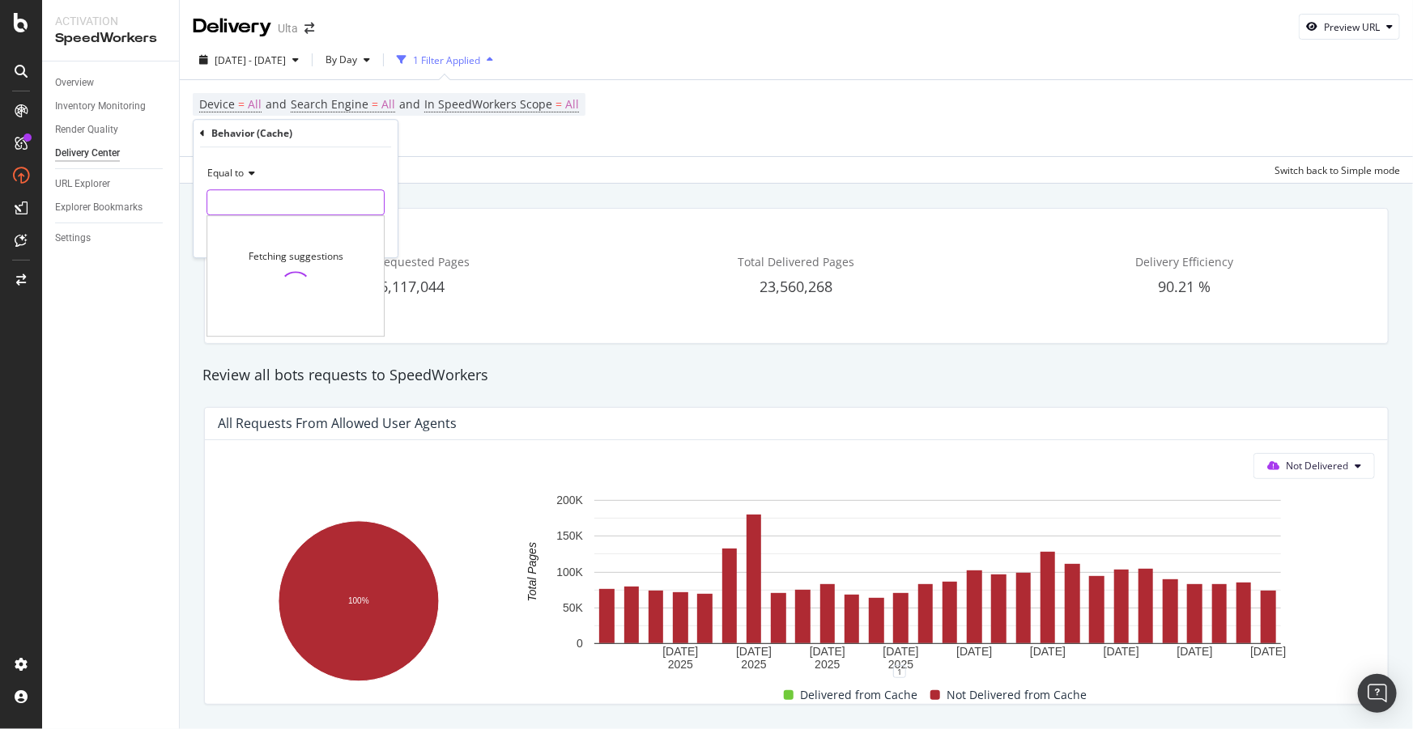
click at [265, 202] on input "text" at bounding box center [295, 202] width 176 height 26
click at [267, 217] on span "Store Events" at bounding box center [267, 224] width 113 height 14
type input "Store Events"
click at [369, 233] on div "Apply" at bounding box center [371, 237] width 25 height 14
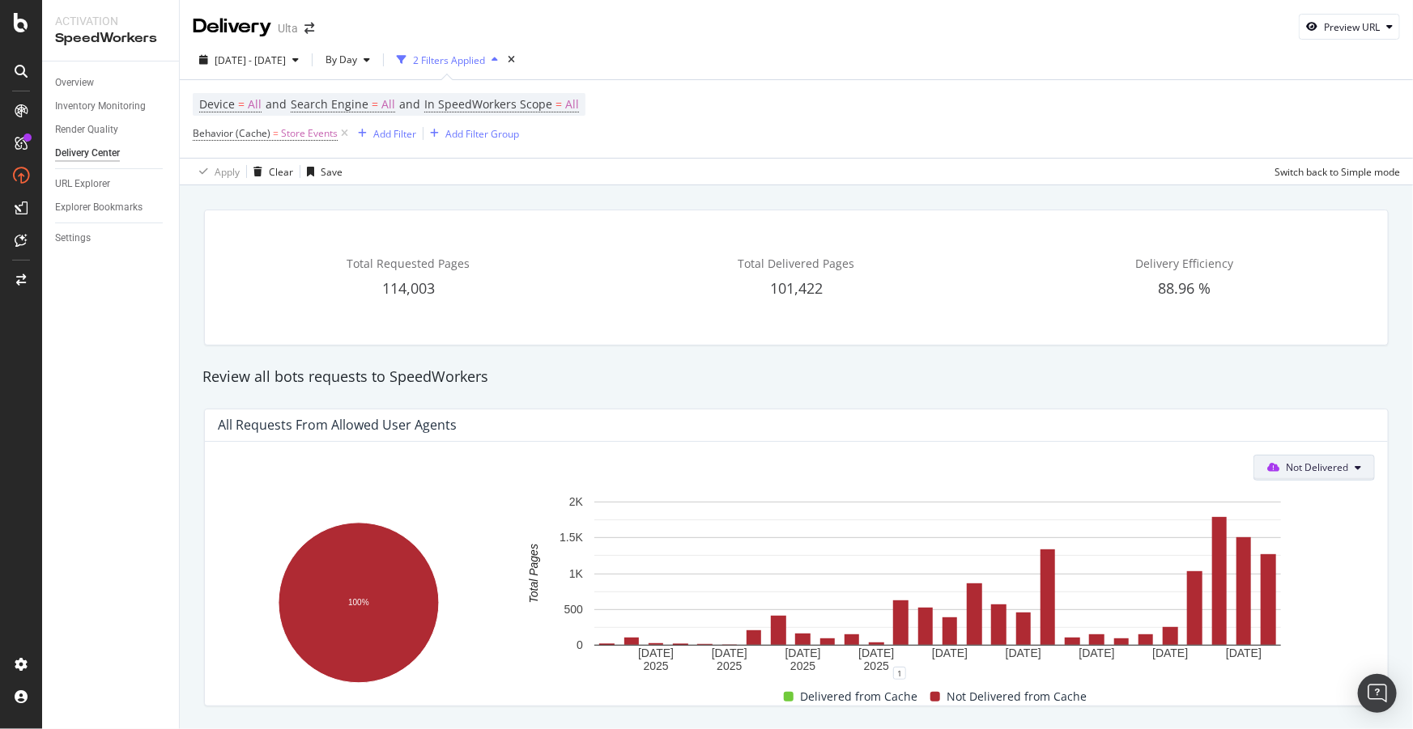
click at [1283, 479] on button "Not Delivered" at bounding box center [1313, 468] width 121 height 26
click at [1284, 523] on span "Delivered" at bounding box center [1313, 530] width 63 height 15
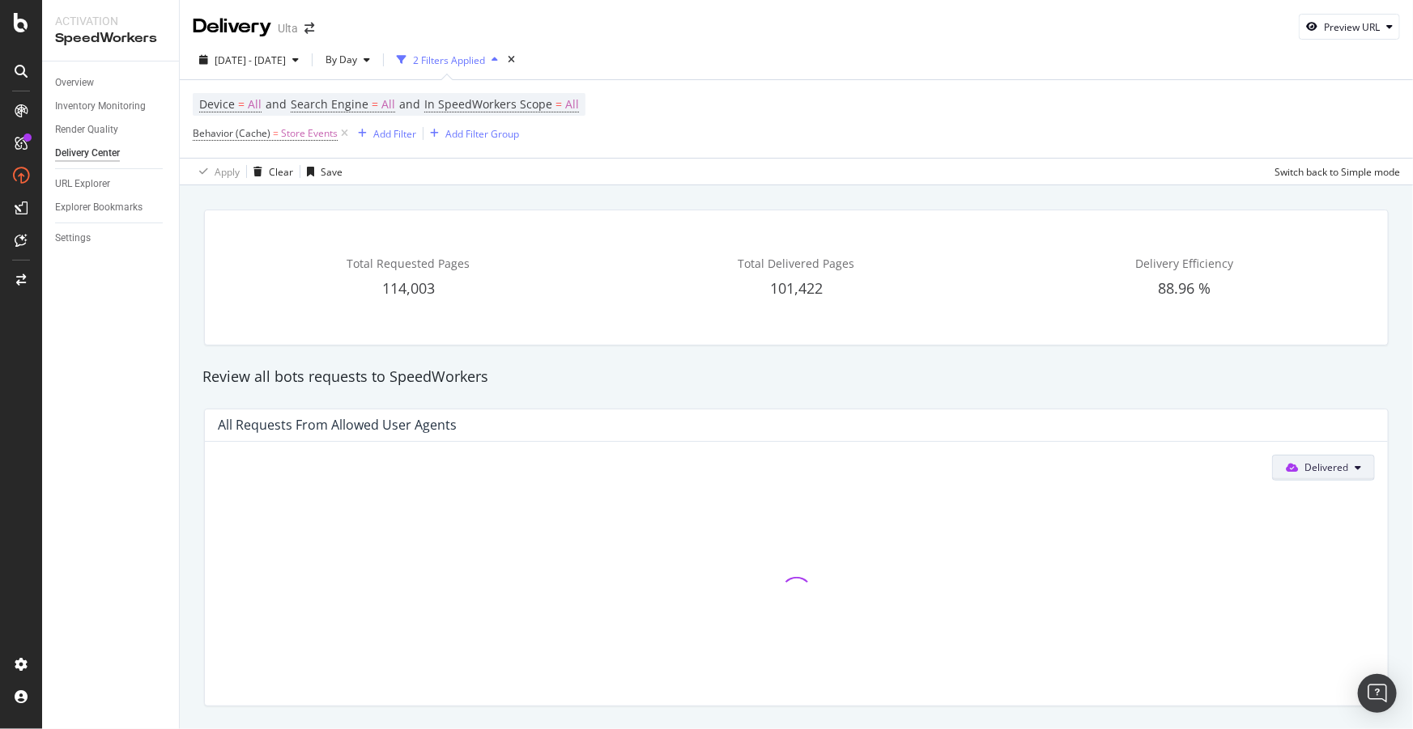
click at [1304, 471] on span "Delivered" at bounding box center [1326, 468] width 44 height 14
click at [1311, 504] on span "All Requests" at bounding box center [1320, 500] width 88 height 15
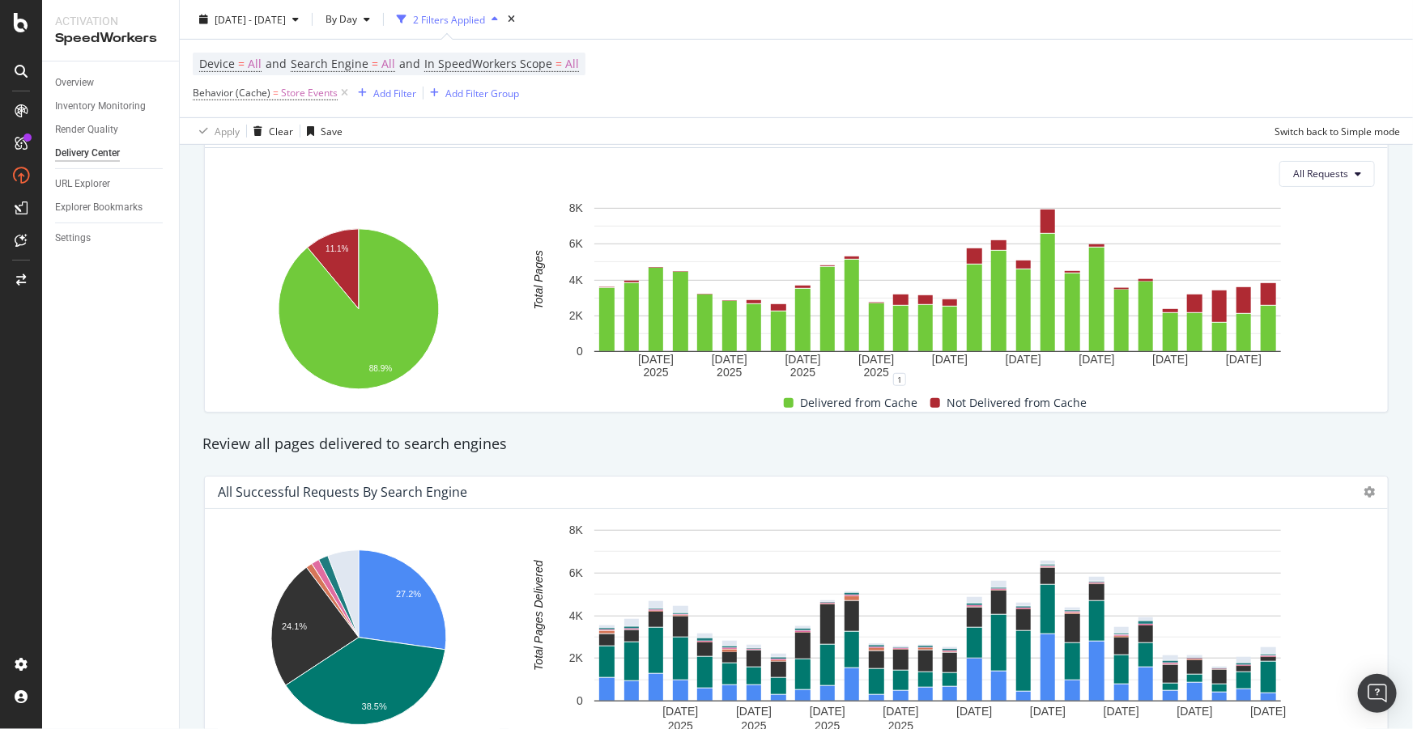
scroll to position [220, 0]
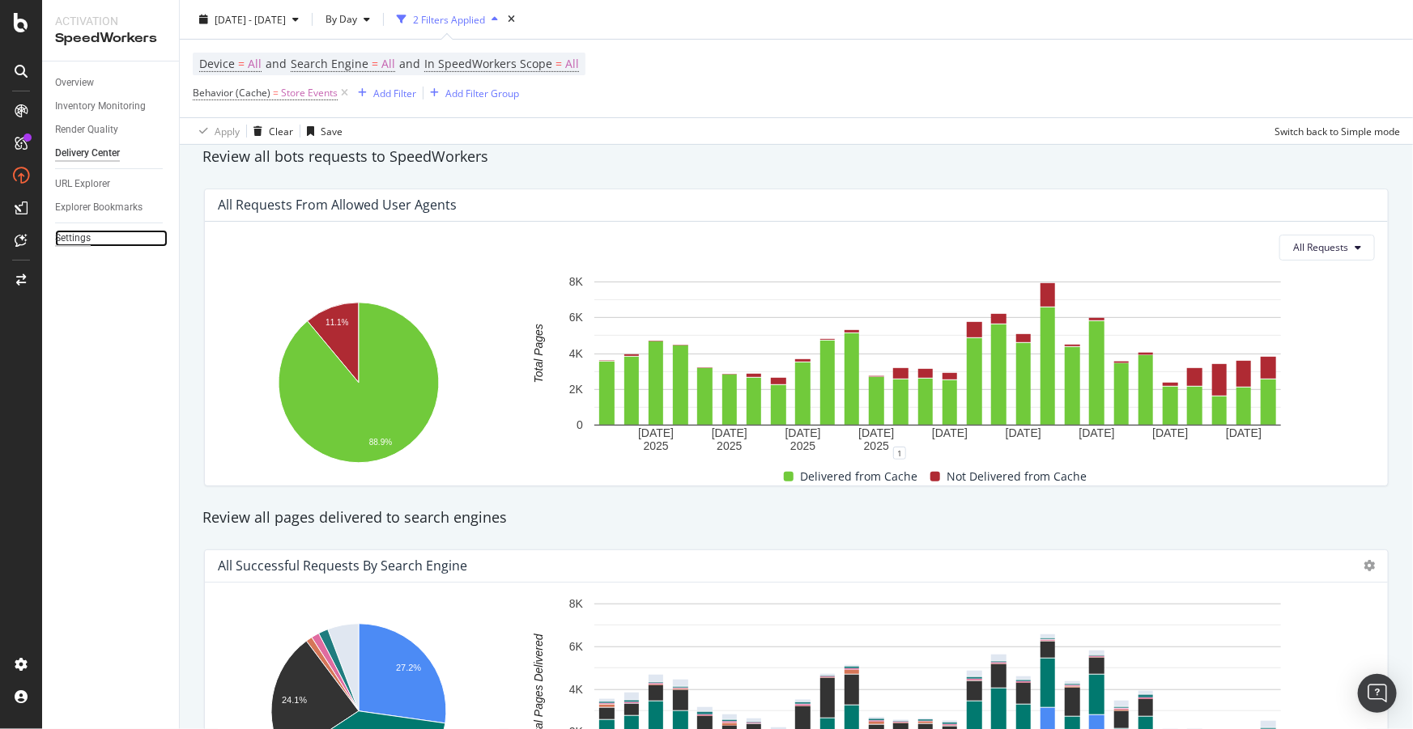
click at [84, 233] on div "Settings" at bounding box center [73, 238] width 36 height 17
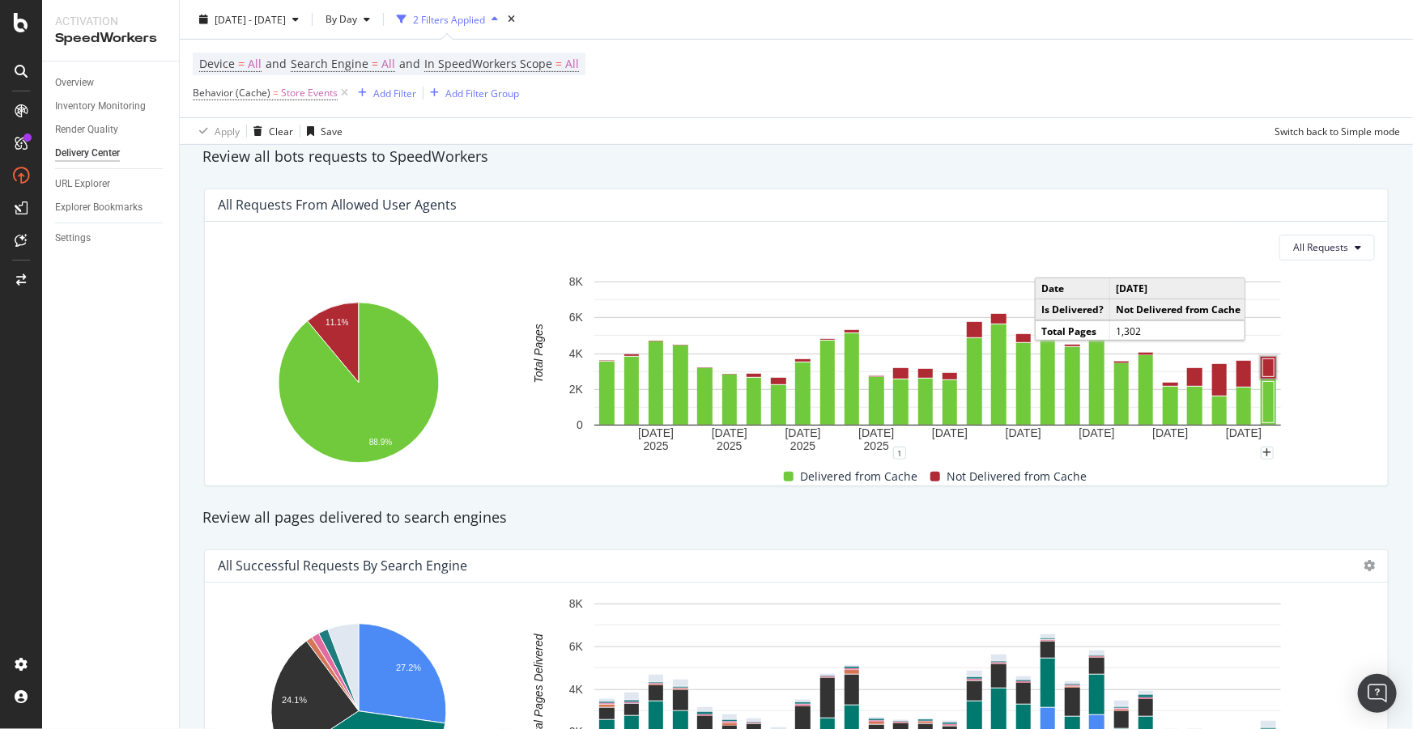
click at [1263, 359] on rect "A chart." at bounding box center [1268, 368] width 11 height 18
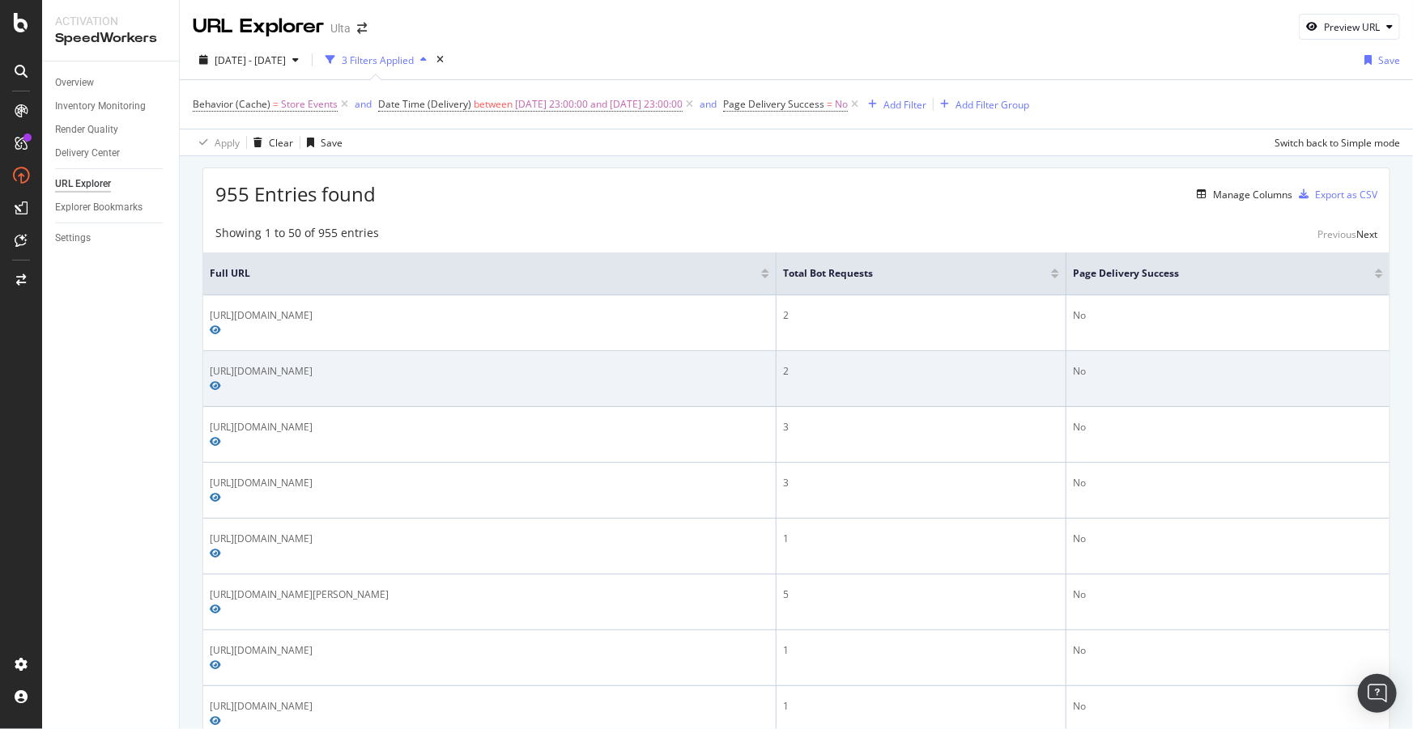
drag, startPoint x: 615, startPoint y: 353, endPoint x: 206, endPoint y: 346, distance: 408.8
click at [206, 351] on td "https://www.ulta.com/beautyservices/store-events/benefit-cosmetics-llc/new-york…" at bounding box center [489, 379] width 573 height 56
copy div "https://www.ulta.com/beautyservices/store-events/benefit-cosmetics-llc/new-york…"
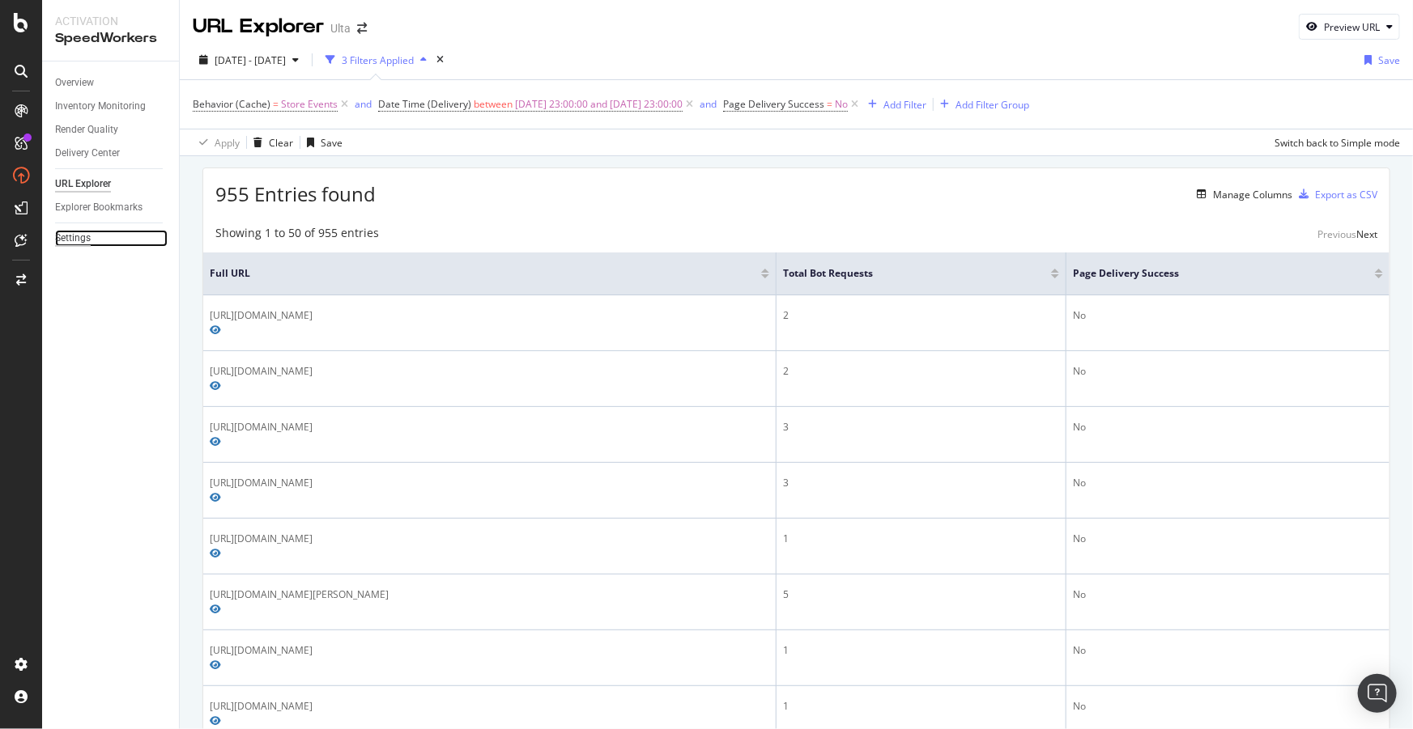
click at [73, 238] on div "Settings" at bounding box center [73, 238] width 36 height 17
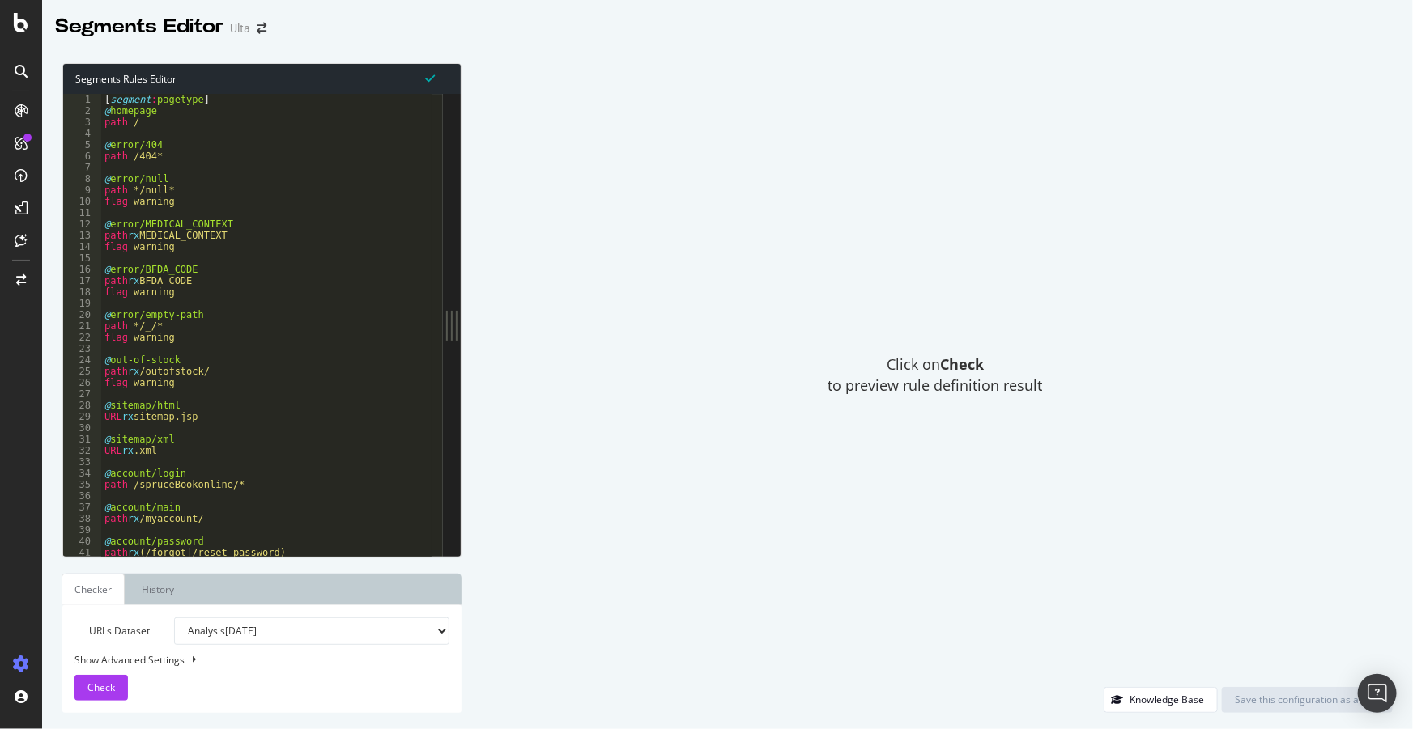
click at [236, 247] on div "[ segment : pagetype ] @ homepage path / @ error/404 path /404* @ error/null pa…" at bounding box center [684, 331] width 1166 height 474
type textarea "path *dxl/graphql* )"
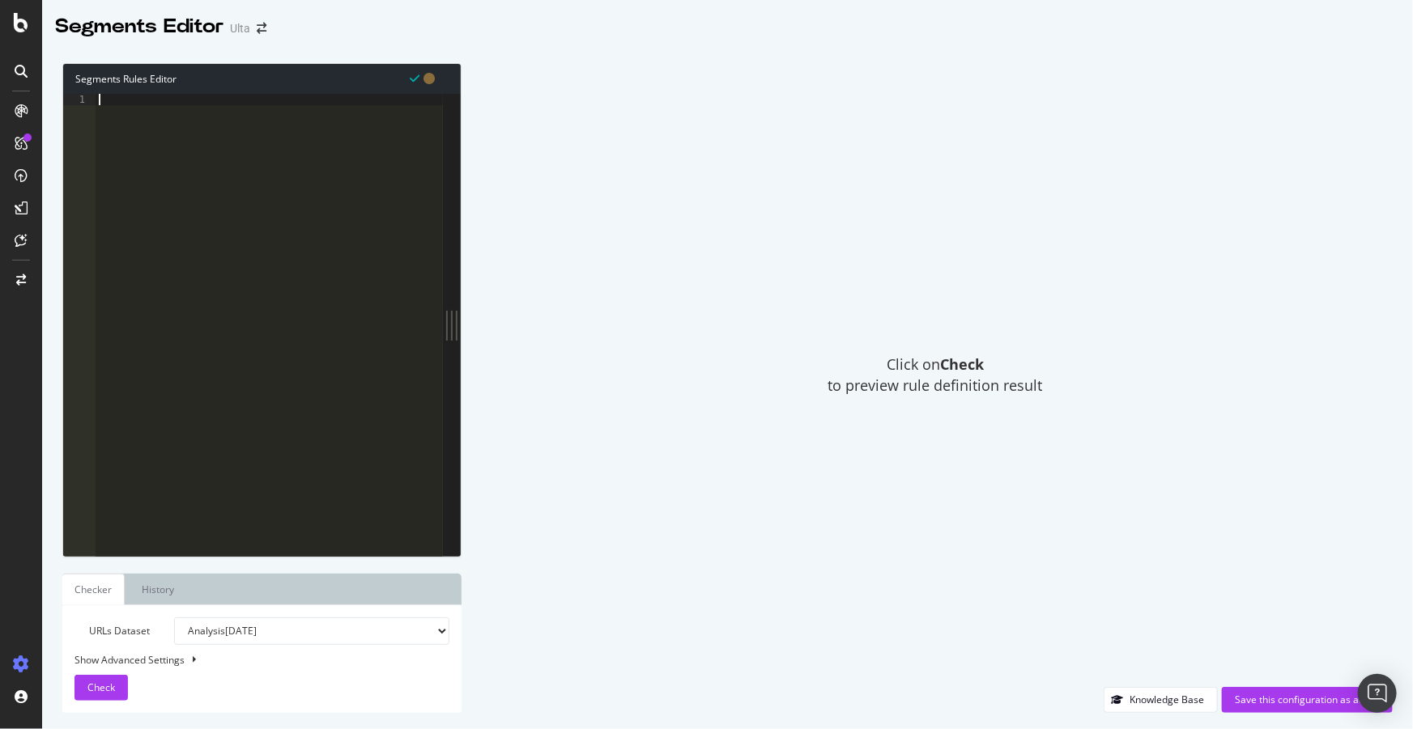
paste textarea ")"
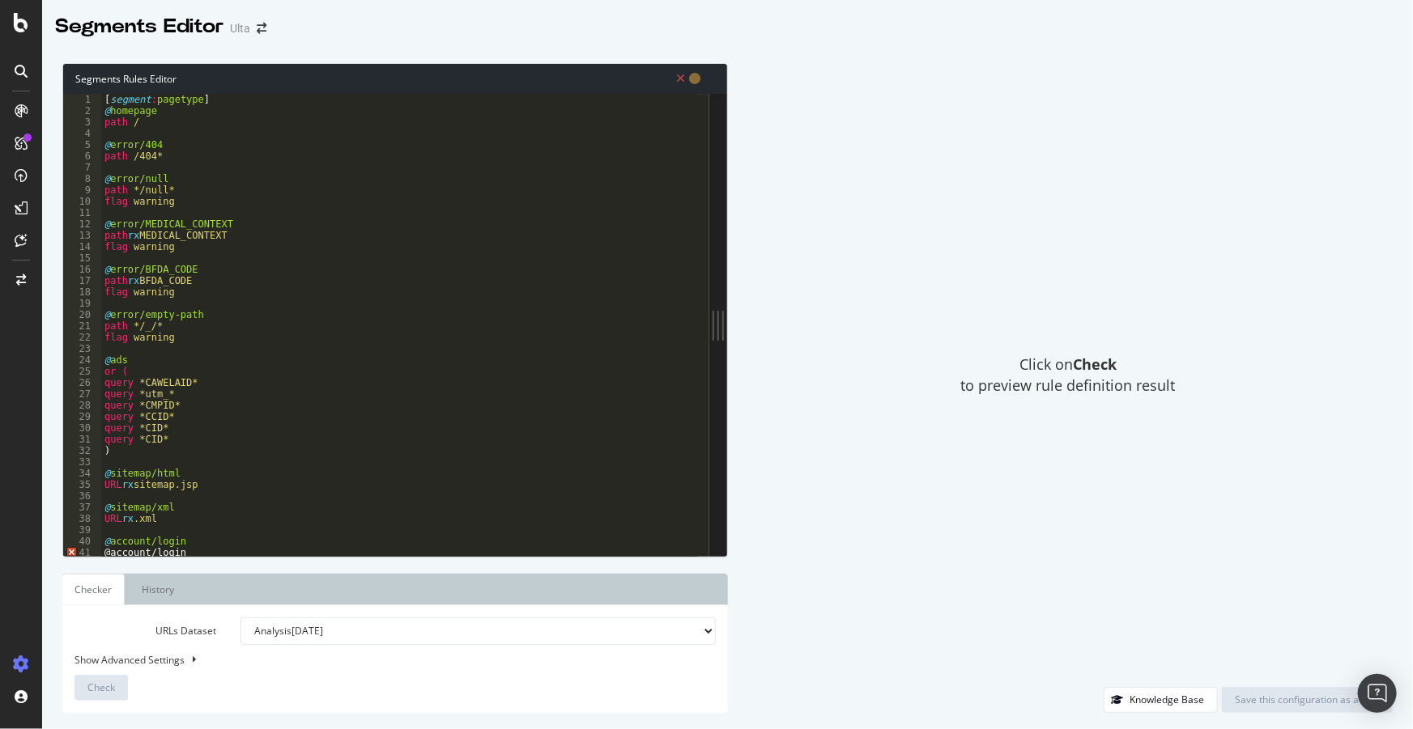
drag, startPoint x: 458, startPoint y: 318, endPoint x: 1252, endPoint y: 342, distance: 794.4
click at [1252, 342] on div "Segments Rules Editor ) 1 2 3 4 5 6 7 8 9 10 11 12 13 14 15 16 17 18 19 20 21 2…" at bounding box center [727, 388] width 1370 height 682
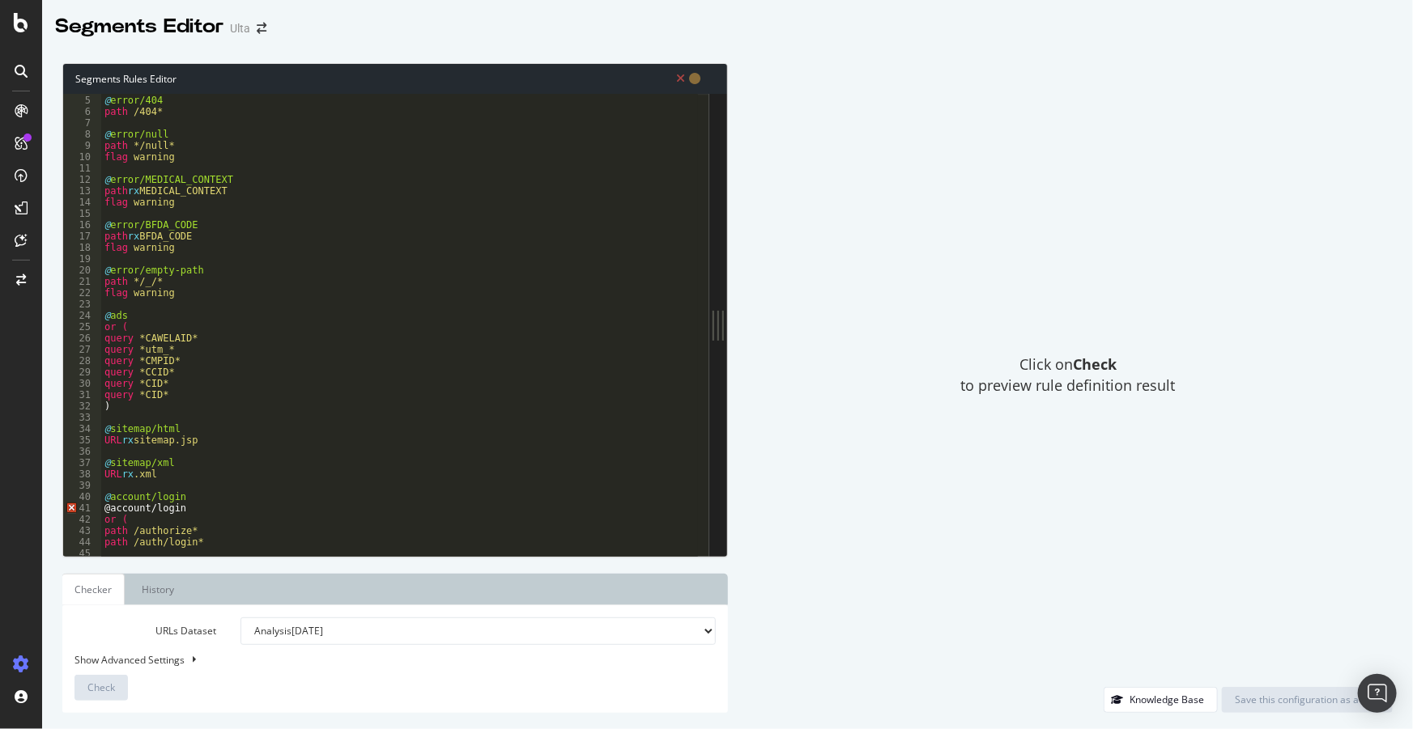
scroll to position [88, 0]
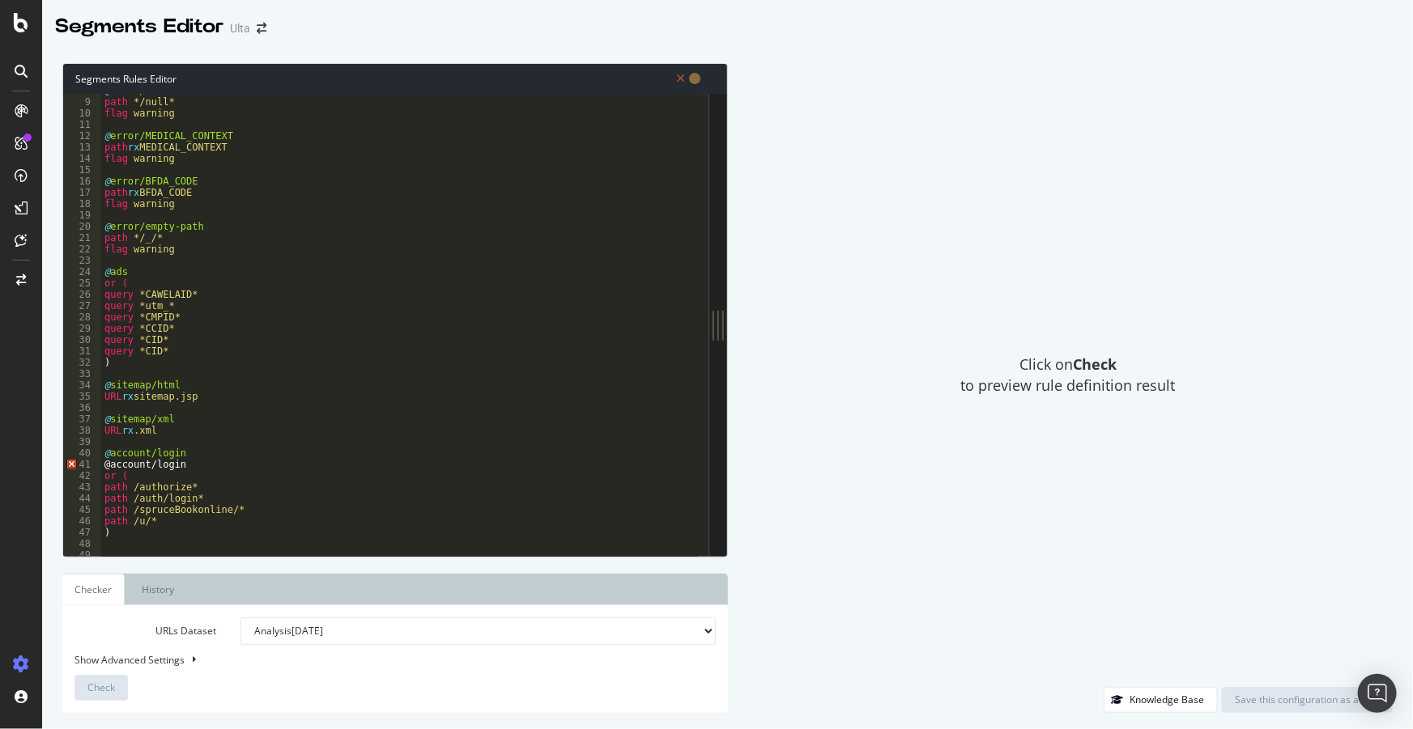
type textarea "@account/login"
click at [183, 462] on div "@ error/null path */null* flag warning @ error/MEDICAL_CONTEXT path rx MEDICAL_…" at bounding box center [1274, 322] width 2346 height 474
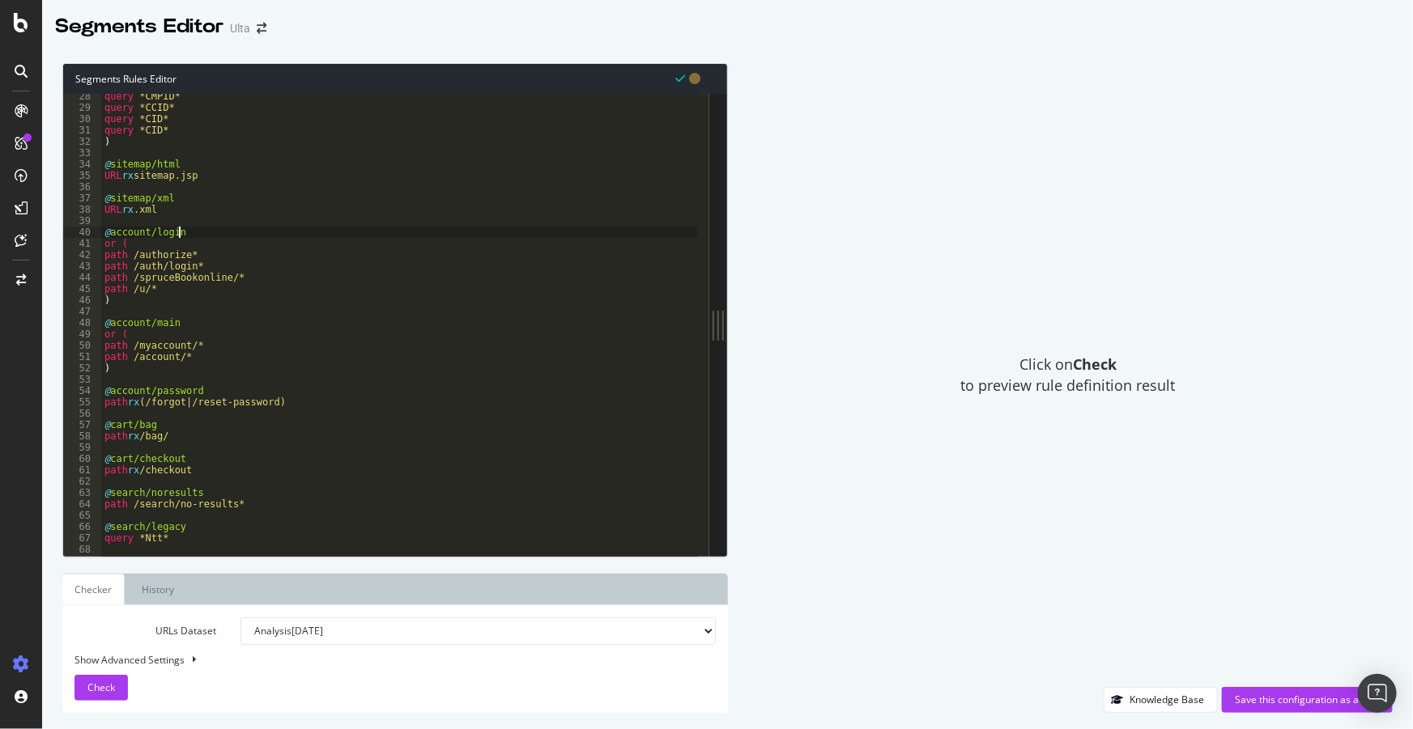
scroll to position [308, 0]
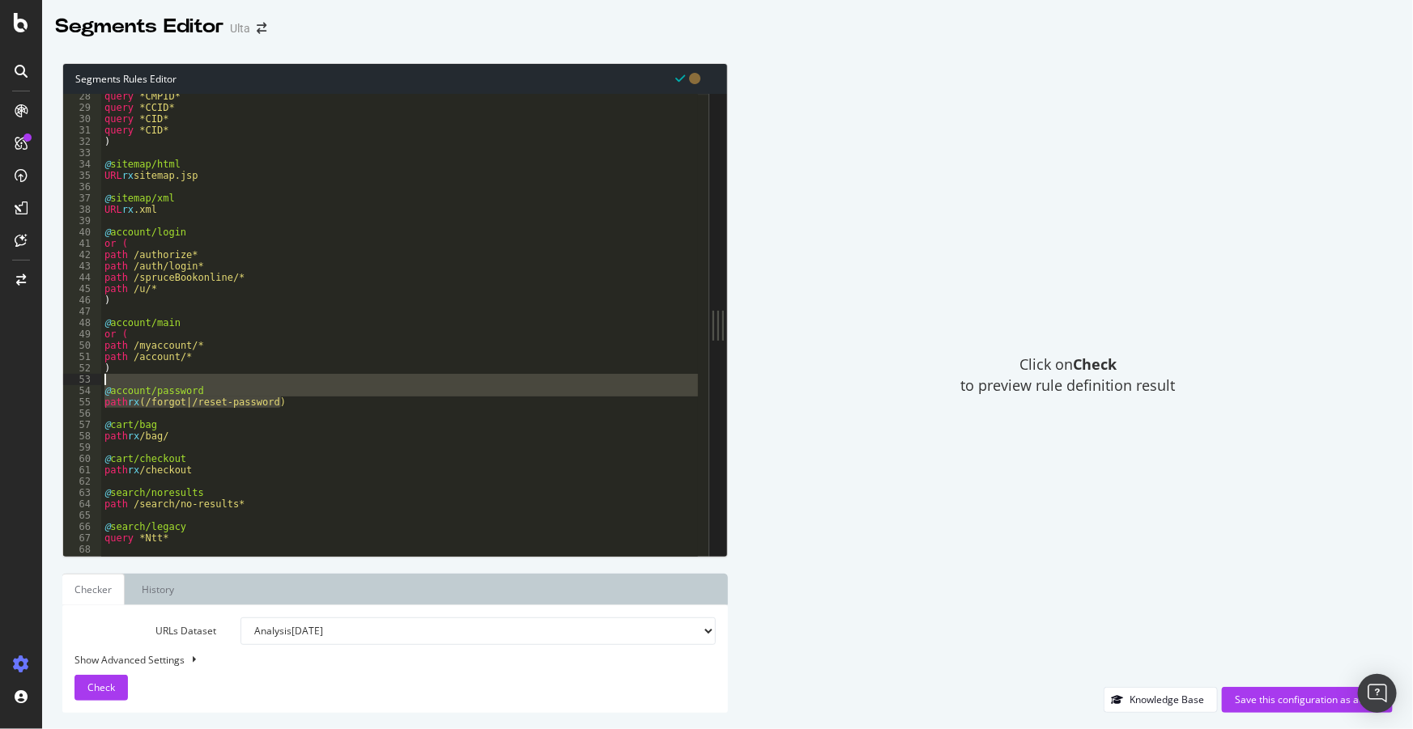
drag, startPoint x: 283, startPoint y: 406, endPoint x: 74, endPoint y: 380, distance: 210.3
click at [74, 380] on div "@account/login 28 29 30 31 32 33 34 35 36 37 38 39 40 41 42 43 44 45 46 47 48 4…" at bounding box center [386, 325] width 646 height 462
type textarea "@account/password"
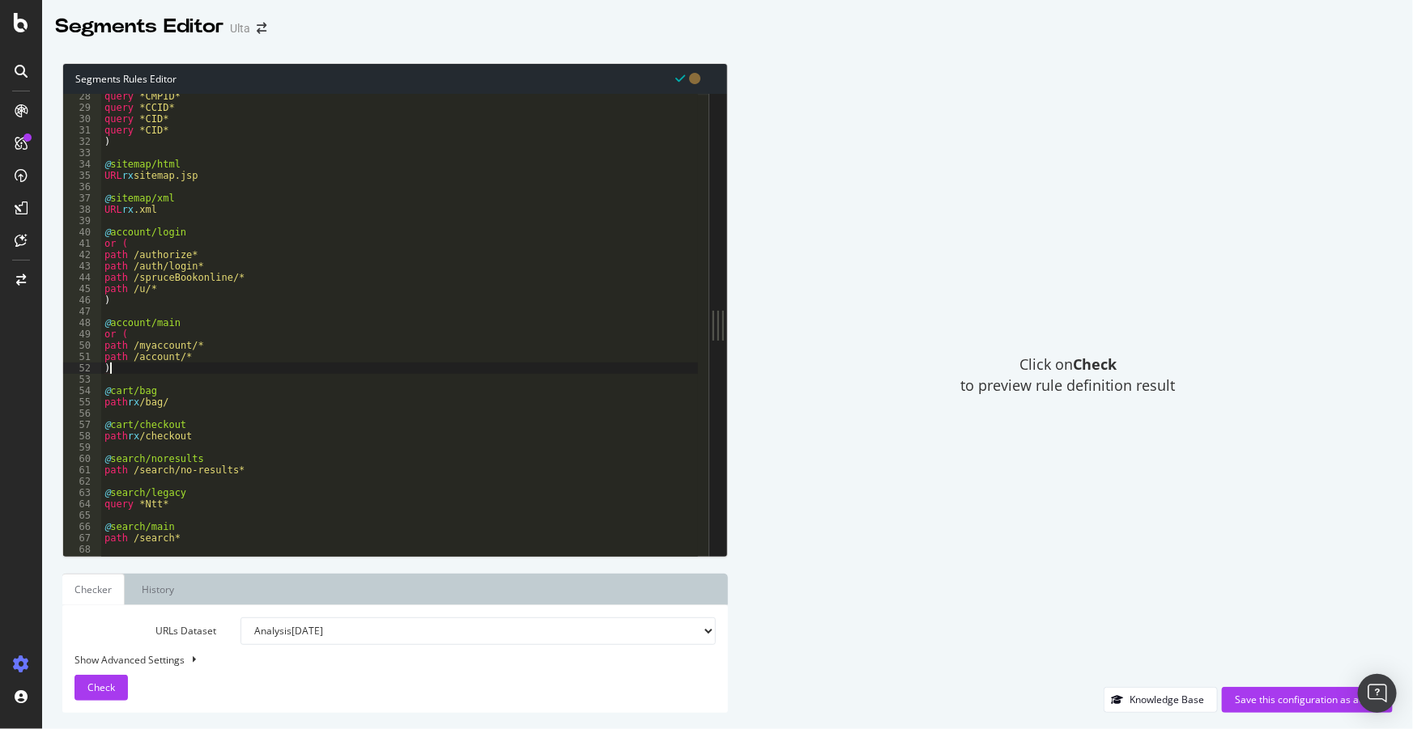
click at [202, 403] on div "query *CMPID* query *CCID* query *CID* query *CID* ) @ sitemap/html URL rx site…" at bounding box center [1274, 328] width 2346 height 474
type textarea "path rx /bag"
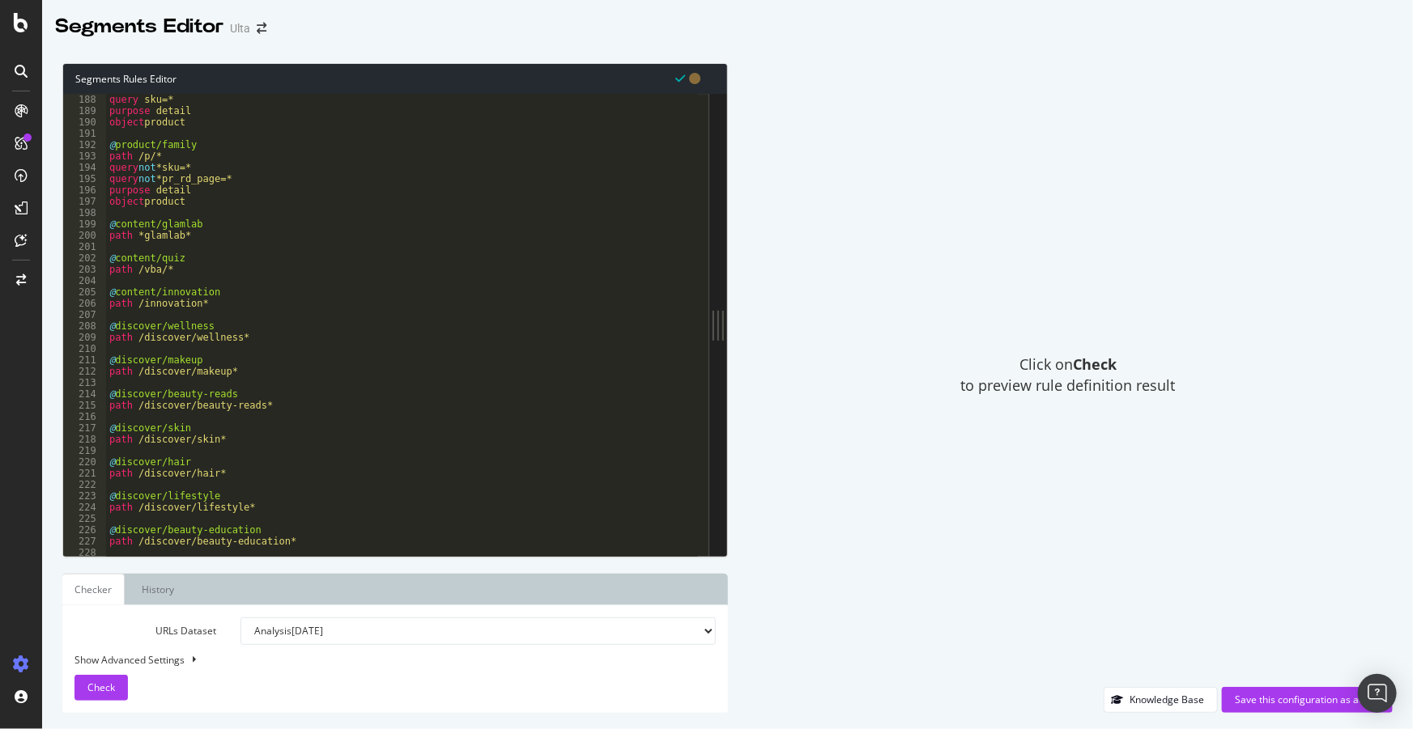
scroll to position [2119, 0]
click at [184, 278] on div "query sku=* purpose detail object product @ product/family path /p/* query not …" at bounding box center [1279, 331] width 2346 height 474
click at [177, 215] on div "query sku=* purpose detail object product @ product/family path /p/* query not …" at bounding box center [1279, 331] width 2346 height 474
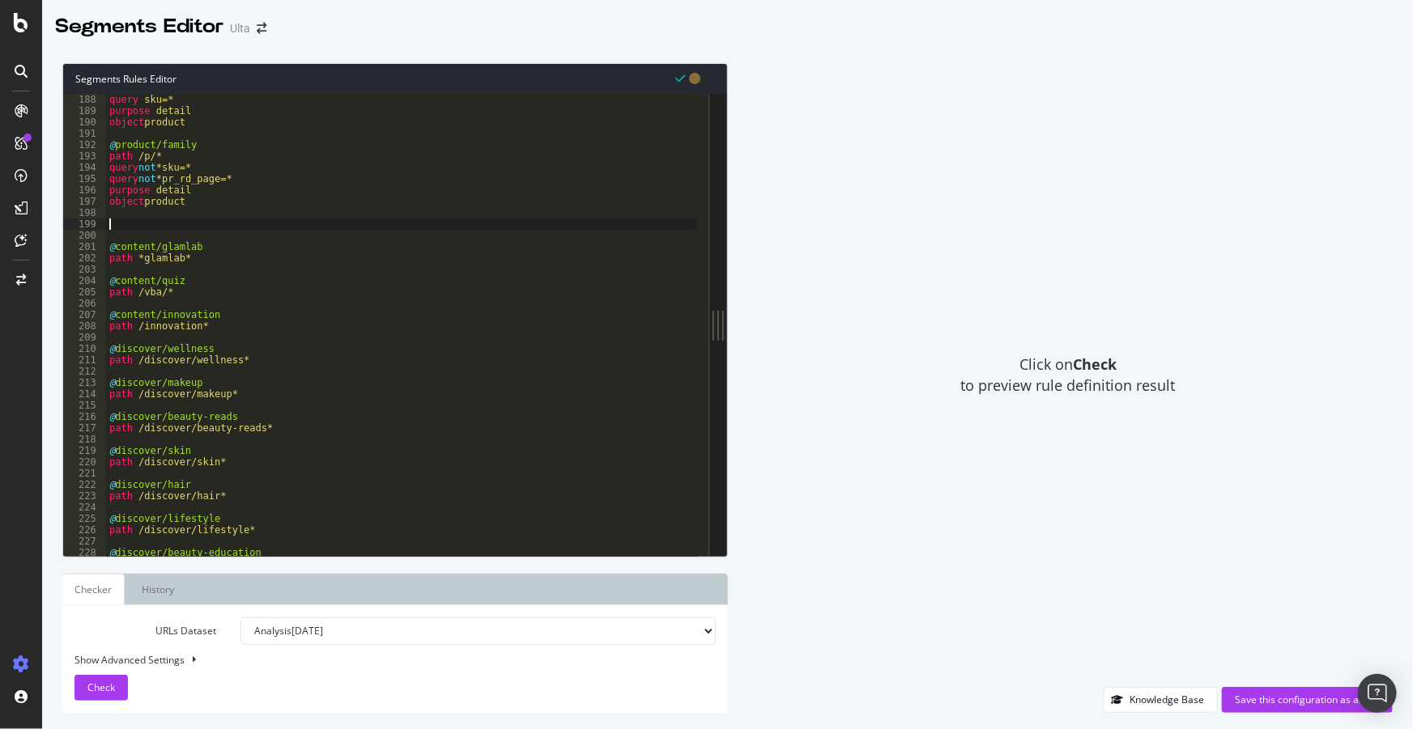
paste textarea "path /community/groups*"
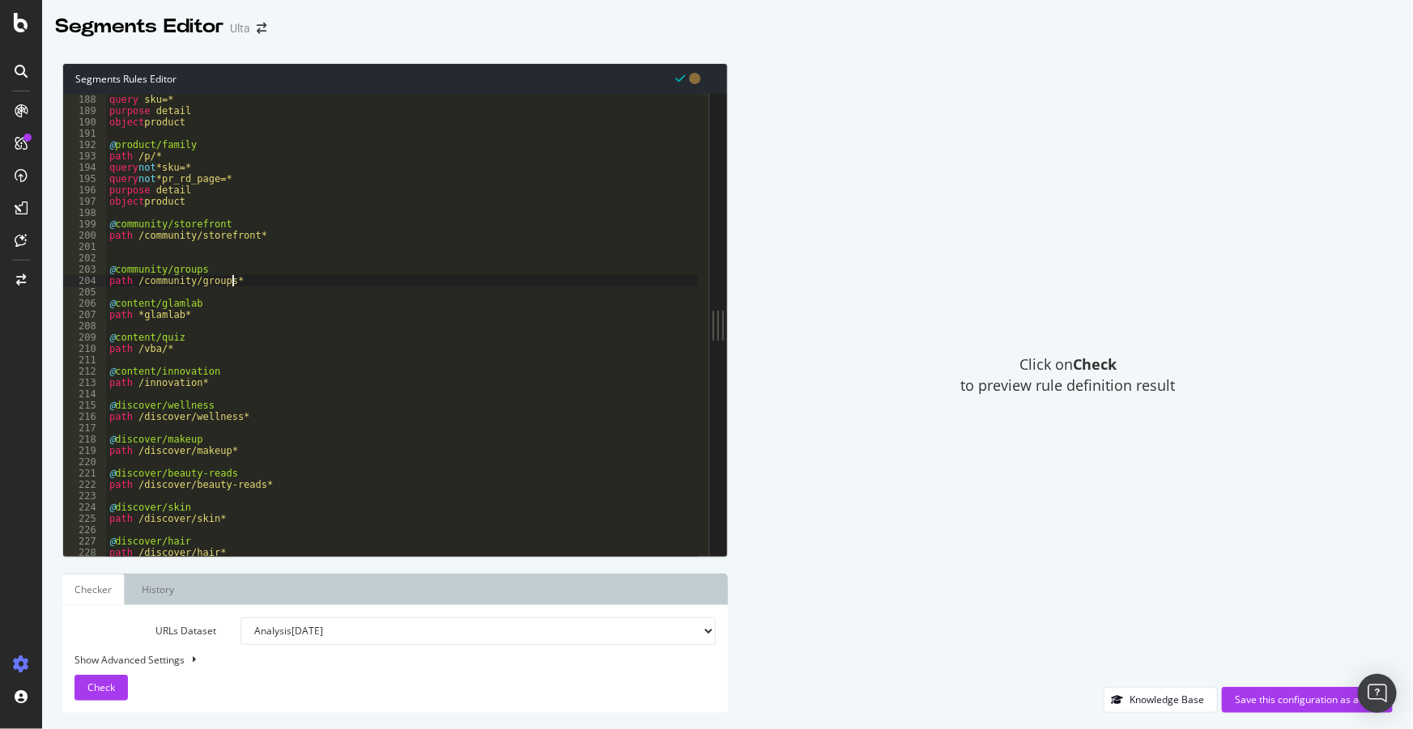
type textarea "@community/groups"
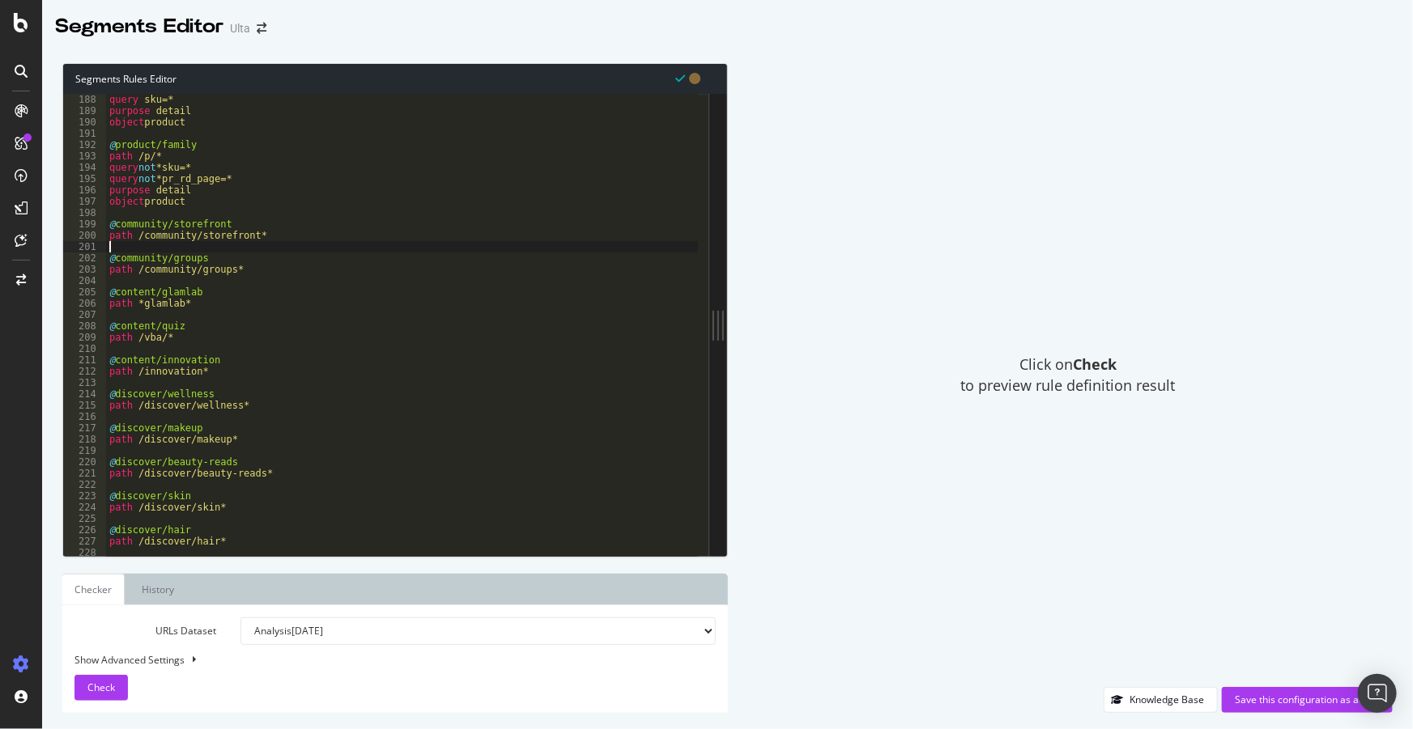
click at [132, 363] on div "query sku=* purpose detail object product @ product/family path /p/* query not …" at bounding box center [1279, 331] width 2346 height 474
click at [138, 327] on div "query sku=* purpose detail object product @ product/family path /p/* query not …" at bounding box center [1279, 331] width 2346 height 474
click at [139, 289] on div "query sku=* purpose detail object product @ product/family path /p/* query not …" at bounding box center [1279, 331] width 2346 height 474
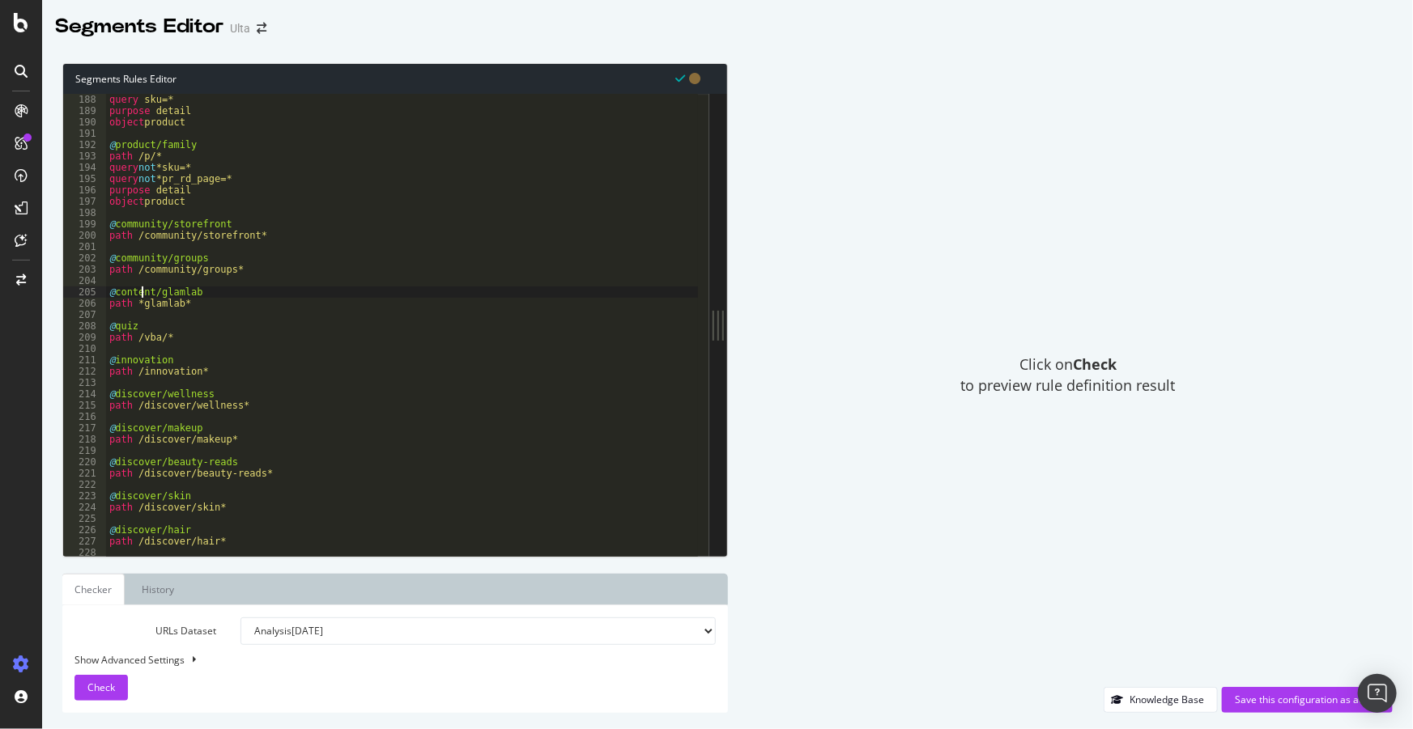
click at [139, 289] on div "query sku=* purpose detail object product @ product/family path /p/* query not …" at bounding box center [1279, 331] width 2346 height 474
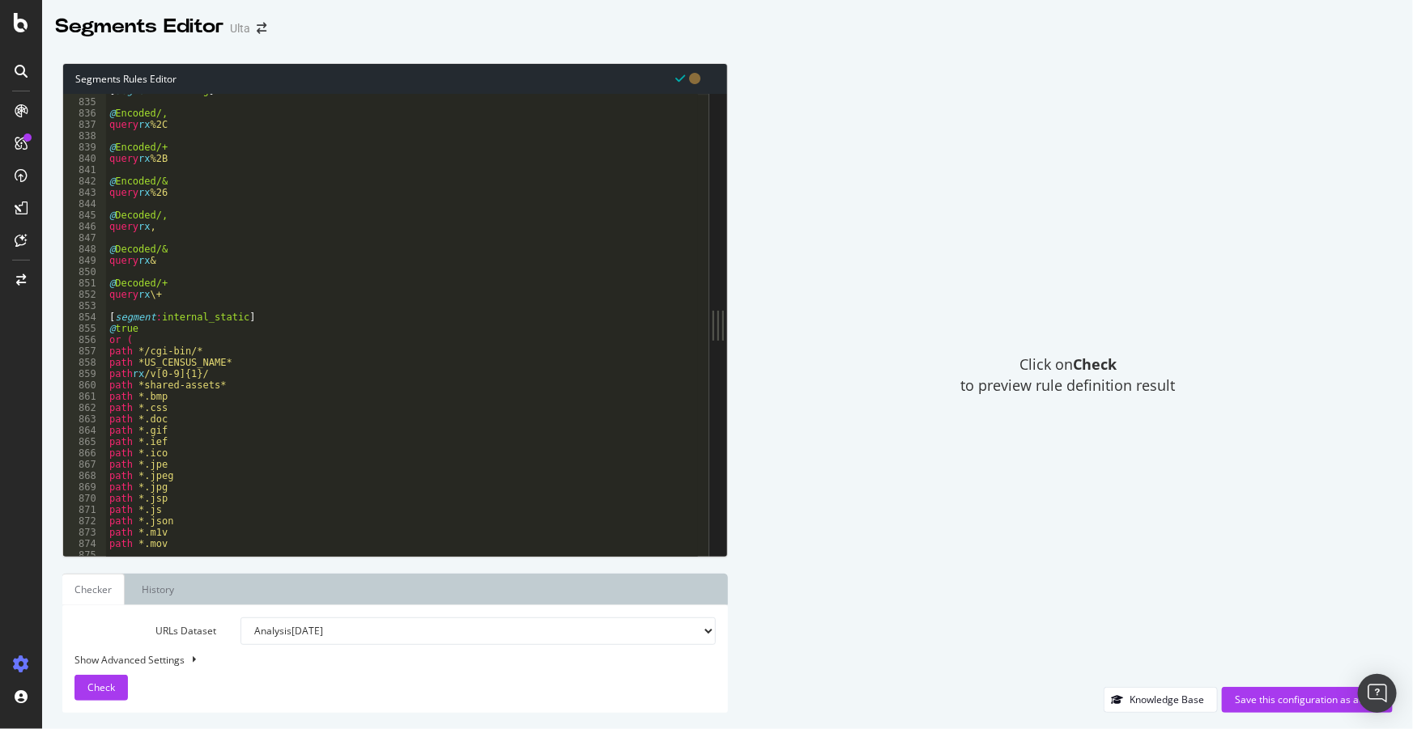
scroll to position [9860, 0]
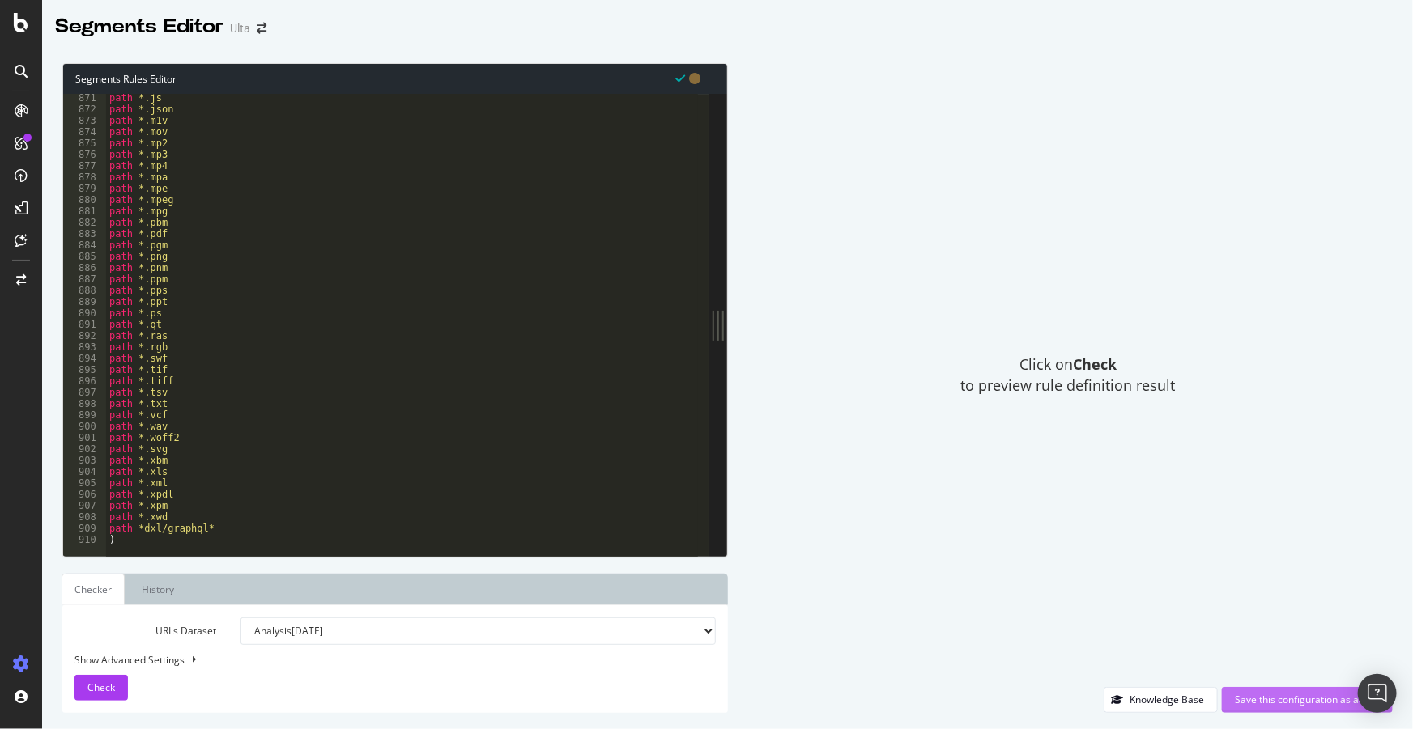
type textarea "@glamlab"
click at [1269, 695] on div "Save this configuration as active" at bounding box center [1306, 700] width 145 height 14
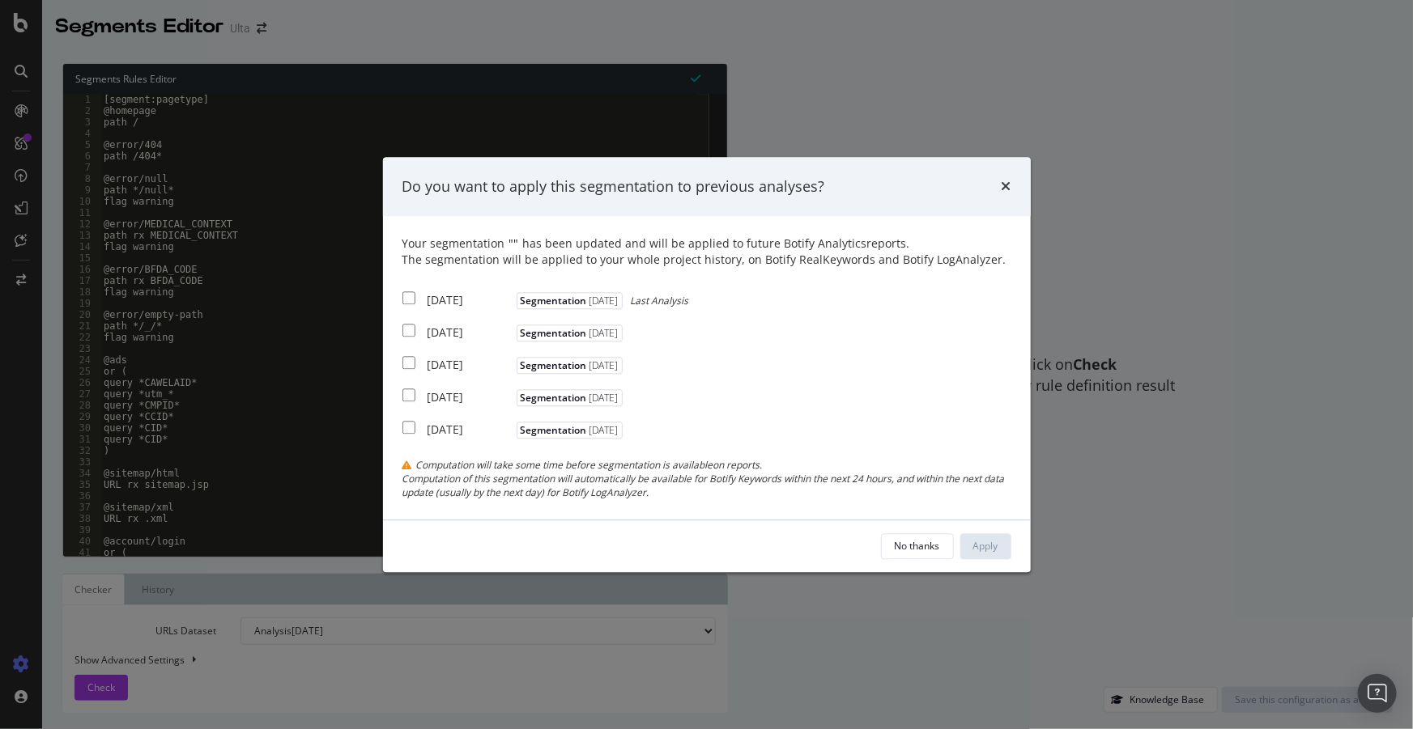
click at [409, 301] on input "modal" at bounding box center [408, 298] width 13 height 13
checkbox input "true"
click at [404, 337] on div "2025 Oct. 8th Segmentation 2025-03-18" at bounding box center [514, 331] width 224 height 20
checkbox input "true"
click at [403, 364] on input "modal" at bounding box center [408, 363] width 13 height 13
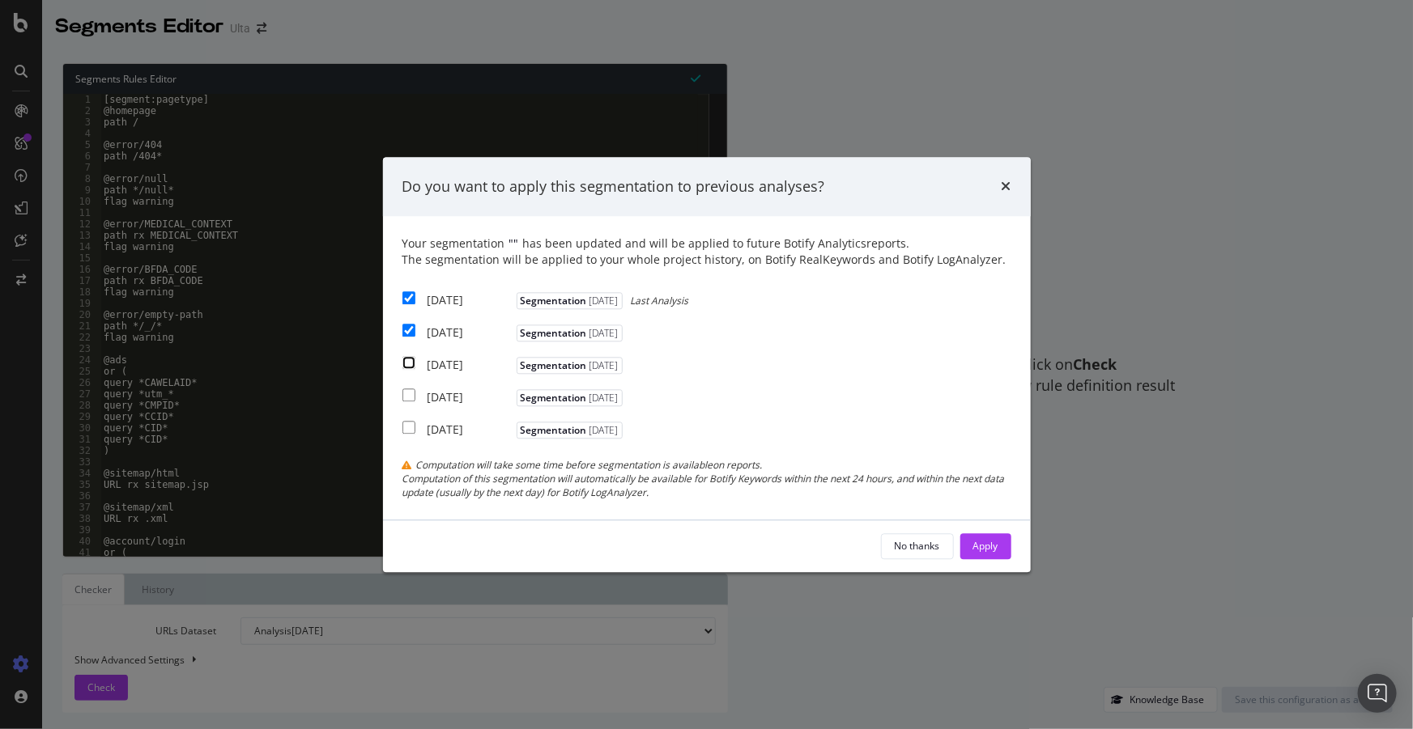
checkbox input "true"
click at [990, 547] on div "Apply" at bounding box center [985, 546] width 25 height 14
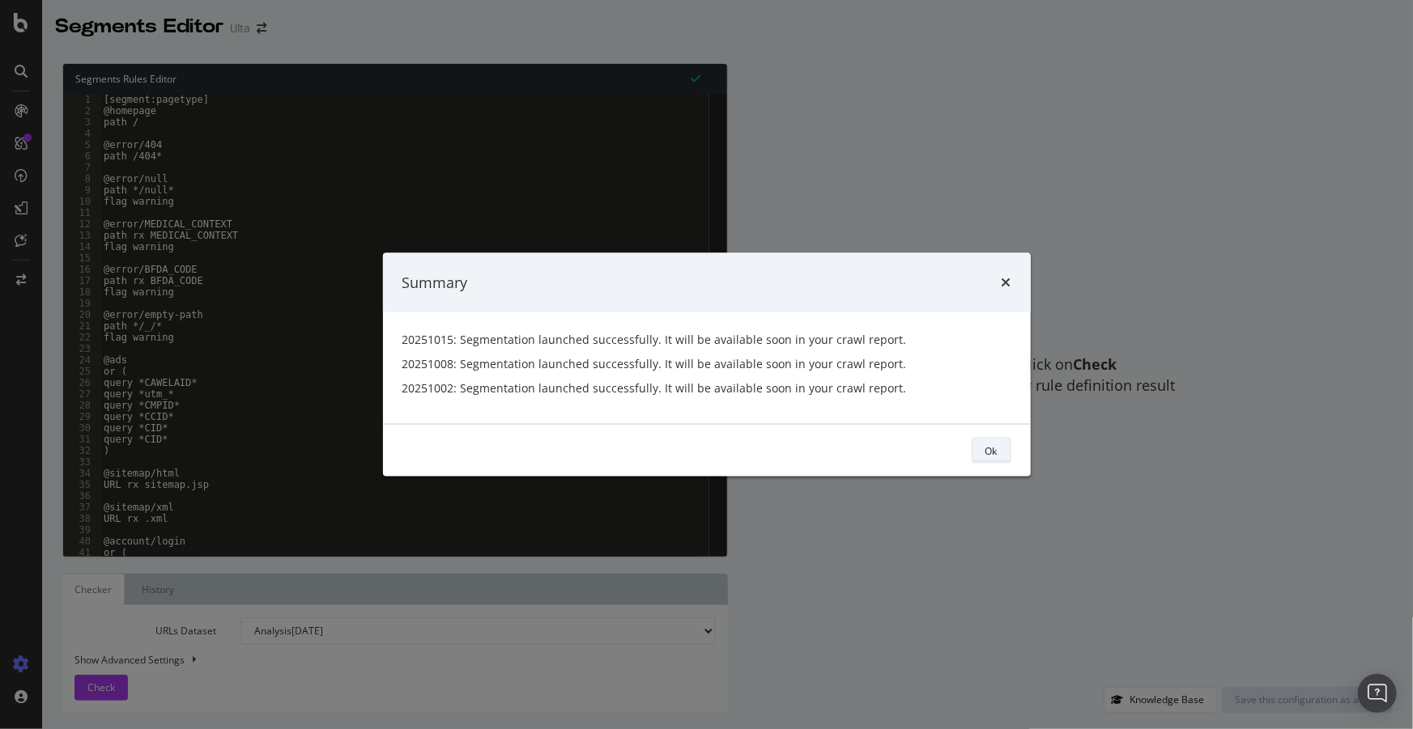
click at [996, 453] on div "Ok" at bounding box center [991, 451] width 12 height 14
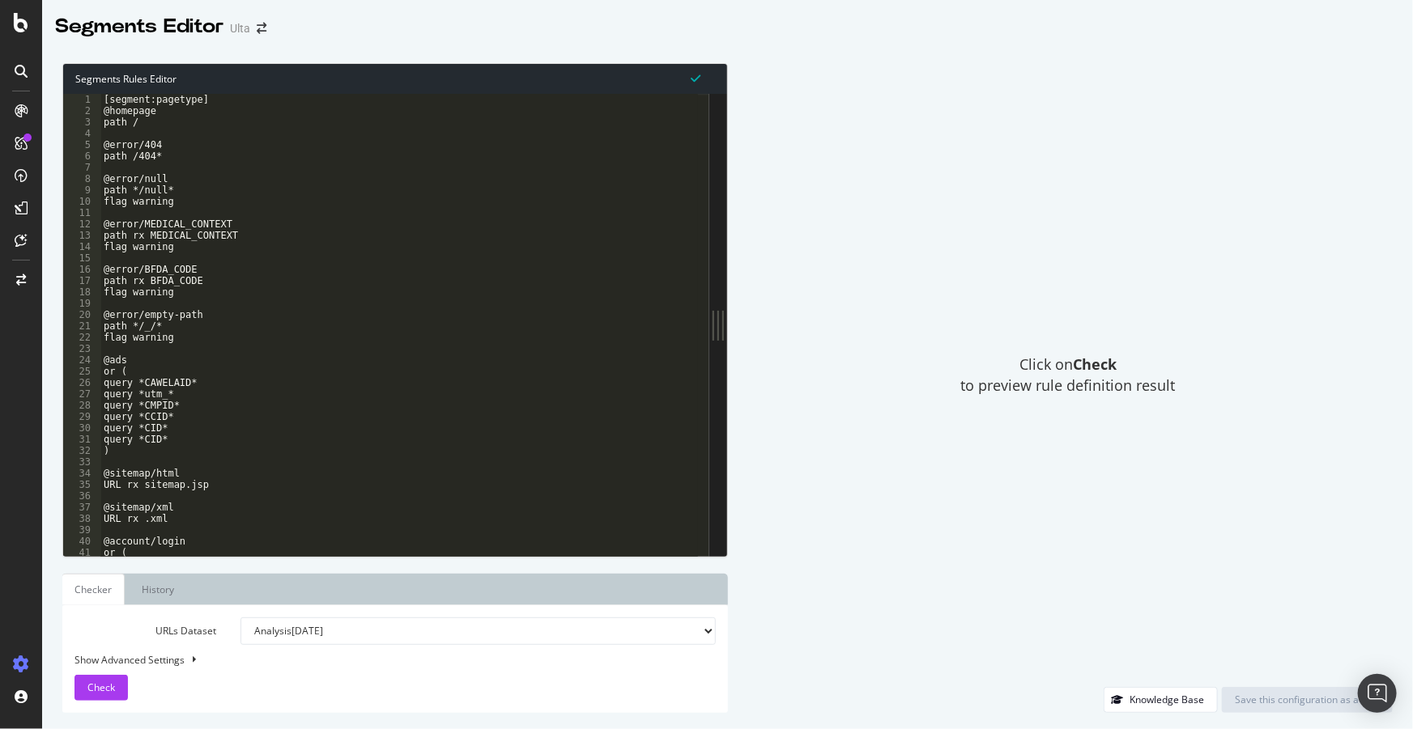
click at [189, 340] on div "[segment:pagetype] @homepage path / @error/404 path /404* @error/null path */nu…" at bounding box center [1273, 331] width 2346 height 474
type textarea "[segment:pagetype]"
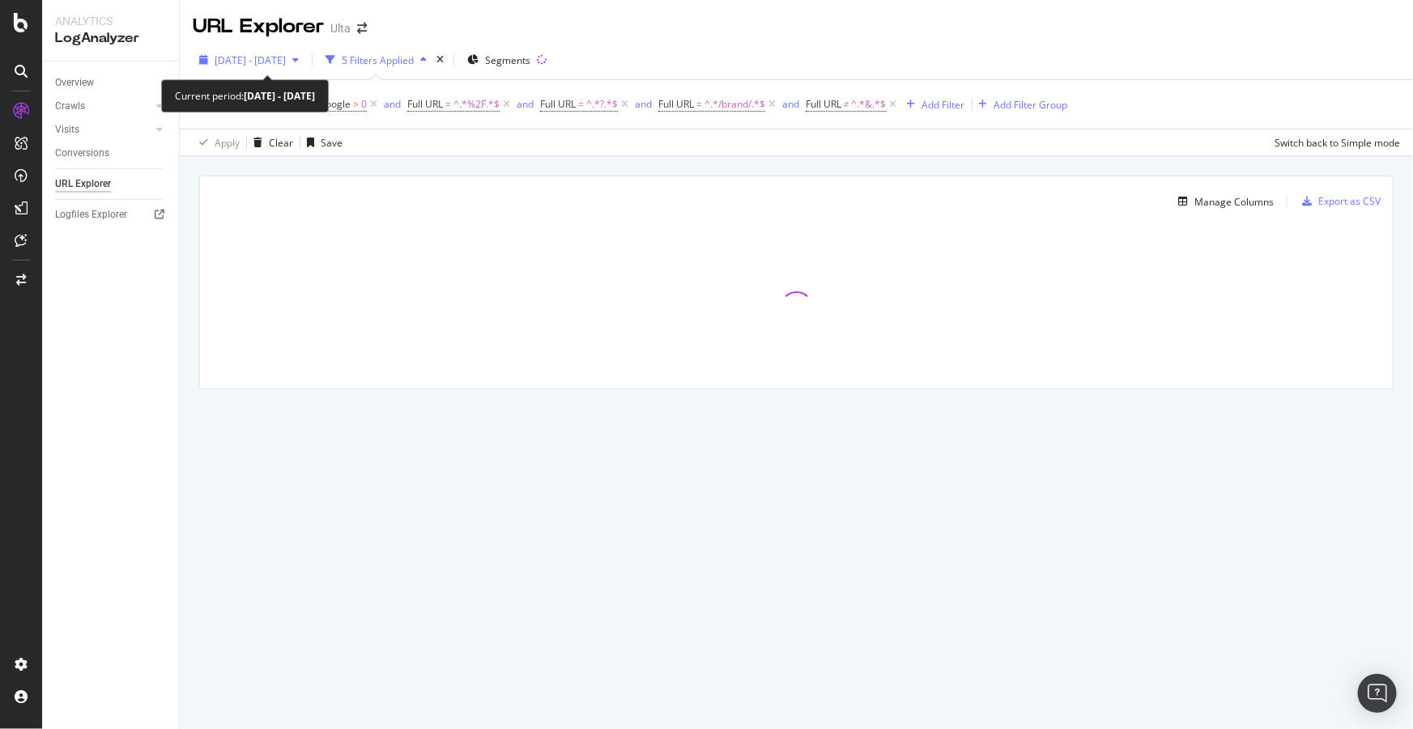
click at [259, 62] on span "[DATE] - [DATE]" at bounding box center [250, 60] width 71 height 14
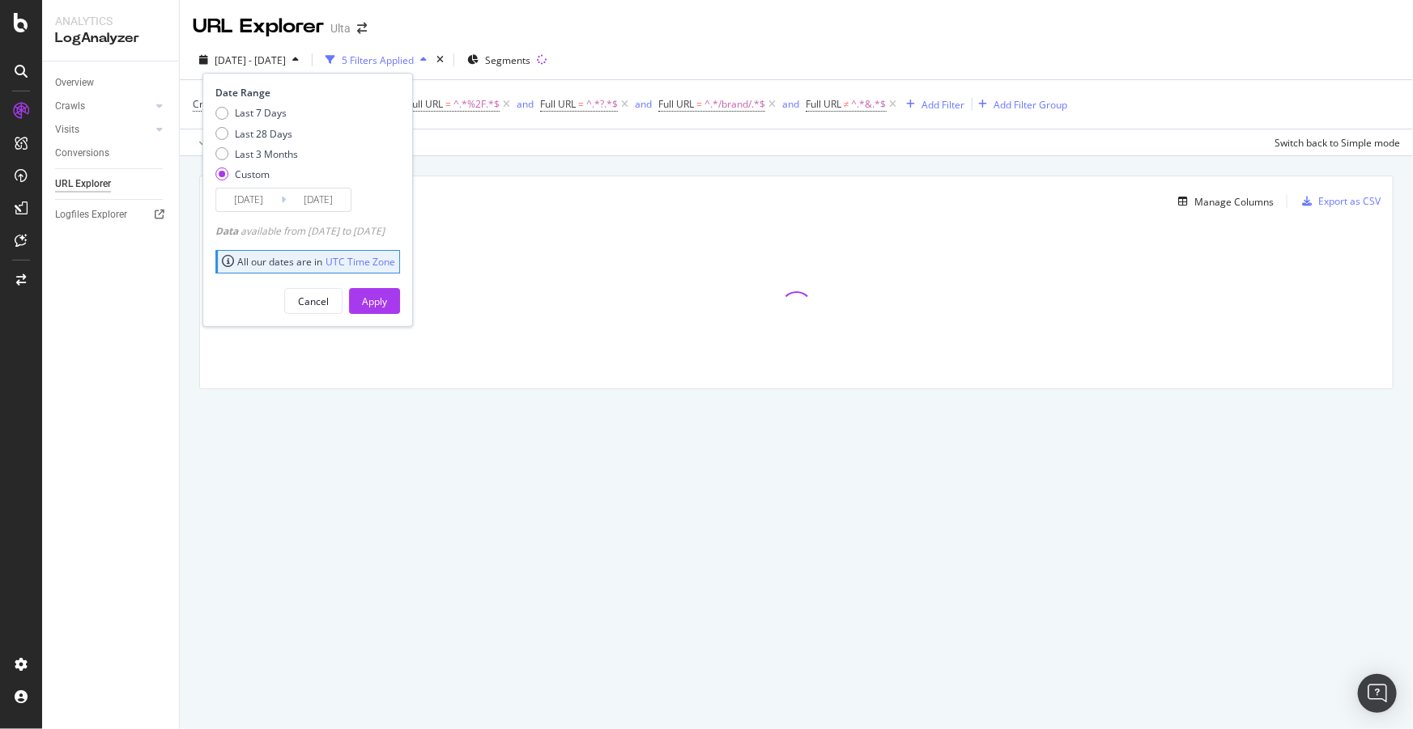
click at [257, 144] on div "Last 7 Days Last 28 Days Last 3 Months Custom" at bounding box center [256, 147] width 83 height 82
click at [256, 127] on div "Last 28 Days" at bounding box center [263, 134] width 57 height 14
type input "[DATE]"
click at [387, 301] on div "Apply" at bounding box center [374, 302] width 25 height 14
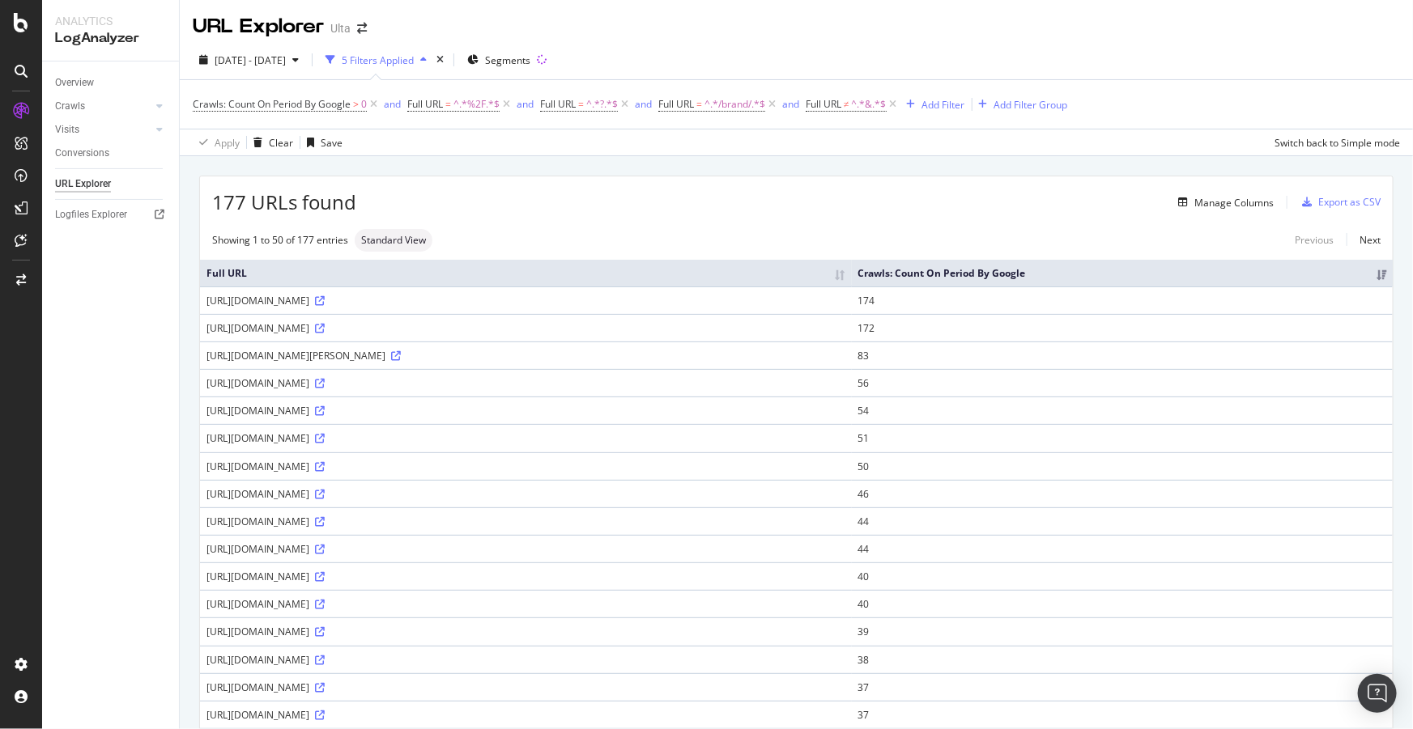
drag, startPoint x: 565, startPoint y: 520, endPoint x: 201, endPoint y: 521, distance: 364.3
click at [201, 521] on td "[URL][DOMAIN_NAME]" at bounding box center [526, 522] width 652 height 28
copy div "[URL][DOMAIN_NAME]"
